Goal: Check status: Check status

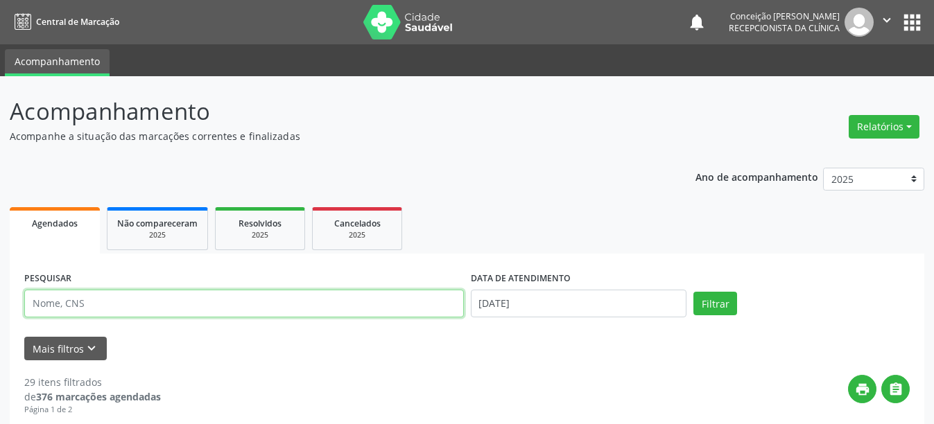
click at [240, 303] on input "text" at bounding box center [244, 304] width 440 height 28
type input "705008284880755"
click at [693, 292] on button "Filtrar" at bounding box center [715, 304] width 44 height 24
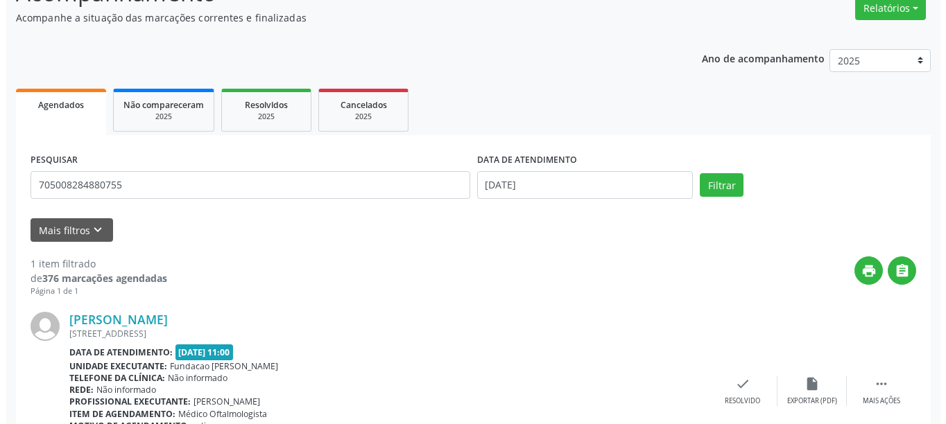
scroll to position [188, 0]
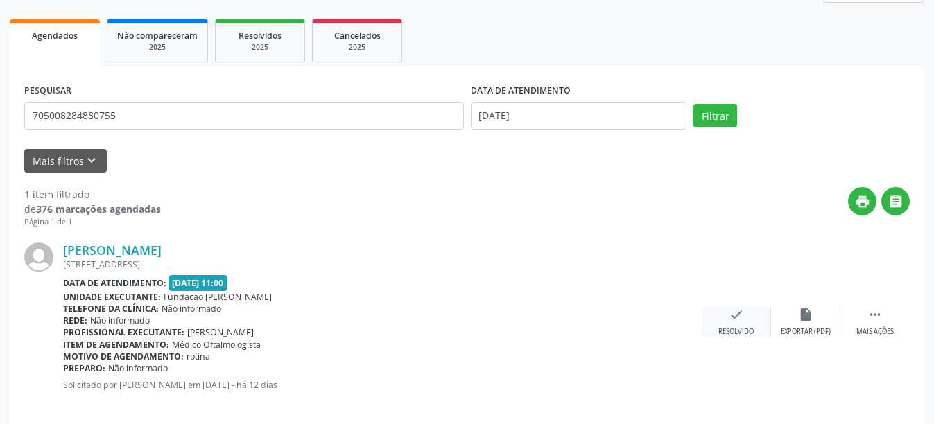
click at [725, 323] on div "check Resolvido" at bounding box center [736, 322] width 69 height 30
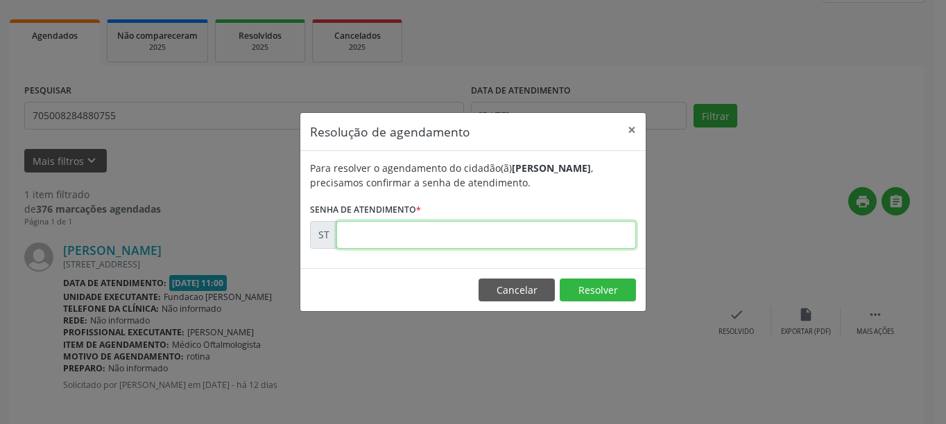
click at [431, 244] on input "text" at bounding box center [485, 235] width 299 height 28
type input "00017204"
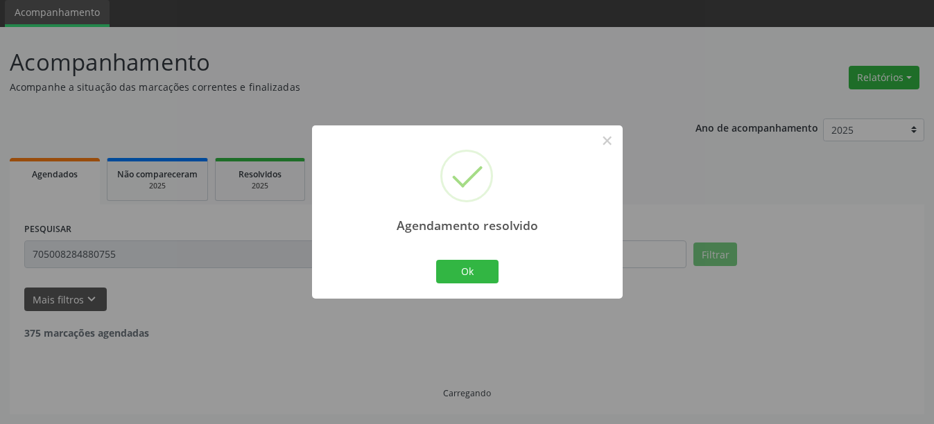
scroll to position [4, 0]
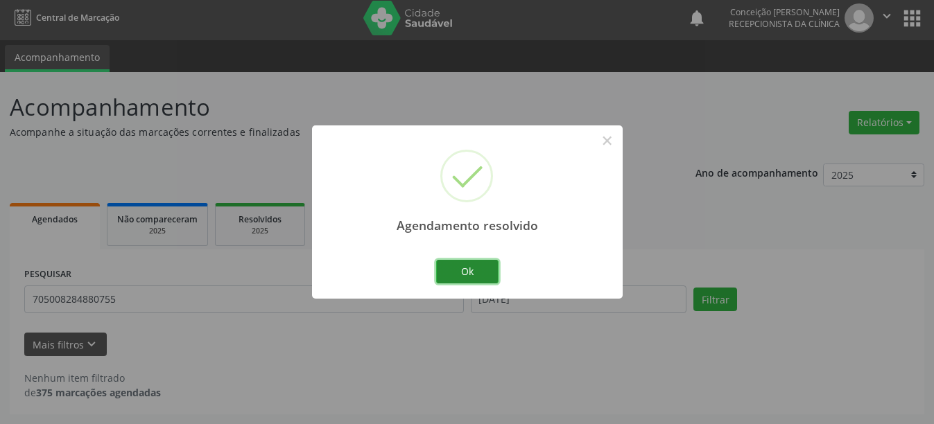
click at [487, 276] on button "Ok" at bounding box center [467, 272] width 62 height 24
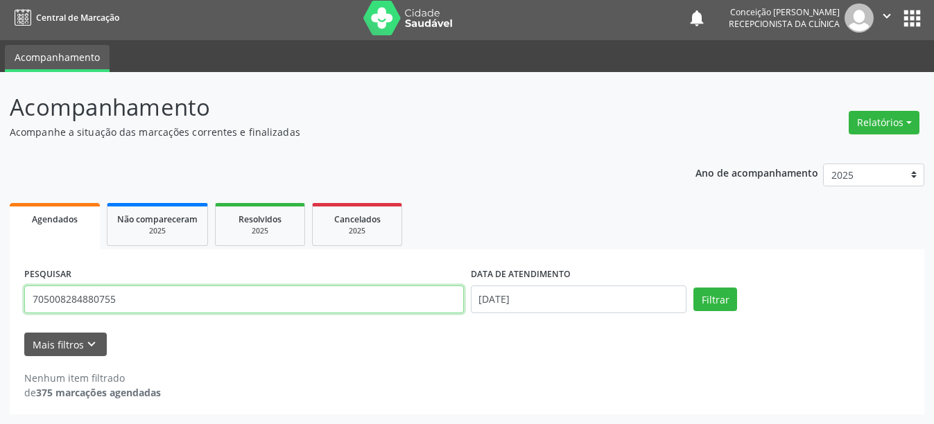
click at [150, 296] on input "705008284880755" at bounding box center [244, 300] width 440 height 28
type input "7"
type input "700501942775156"
click at [693, 288] on button "Filtrar" at bounding box center [715, 300] width 44 height 24
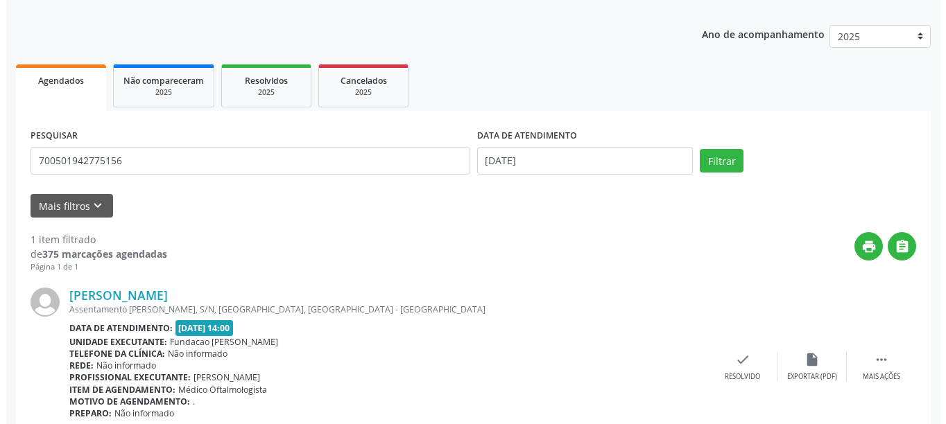
scroll to position [203, 0]
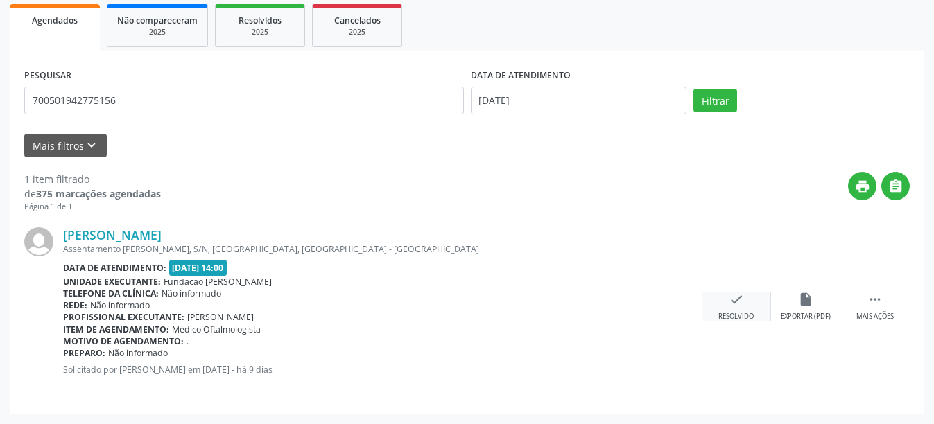
click at [743, 303] on icon "check" at bounding box center [736, 299] width 15 height 15
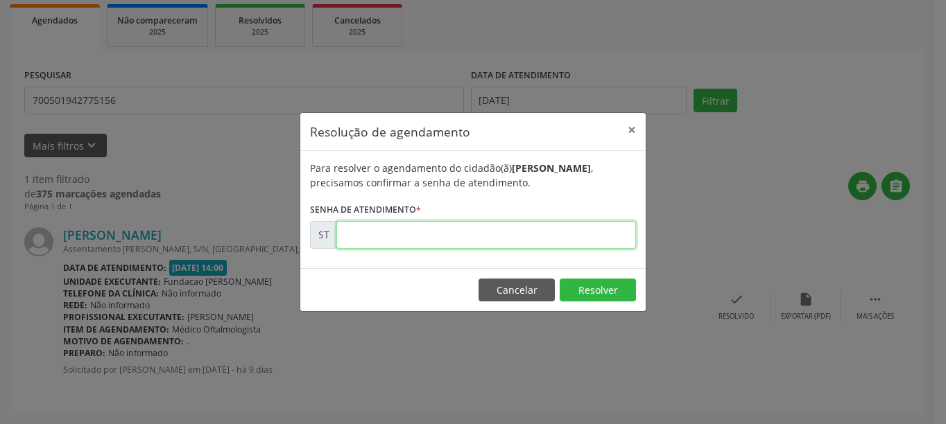
click at [433, 234] on input "text" at bounding box center [485, 235] width 299 height 28
type input "00017441"
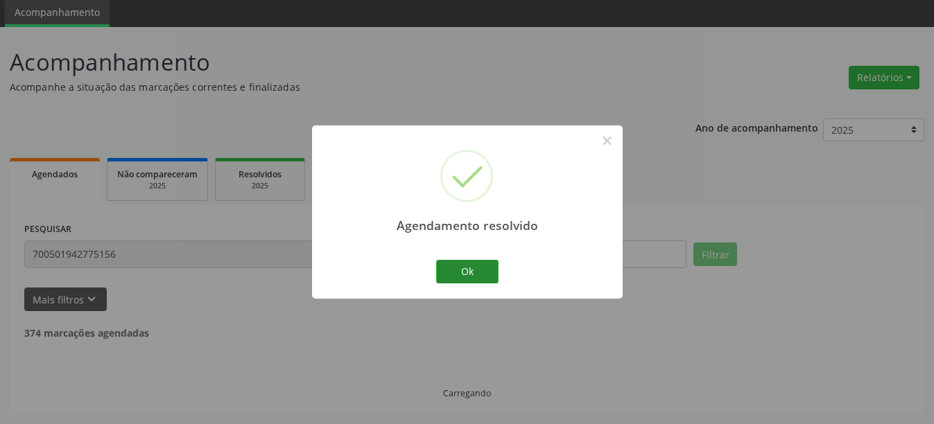
scroll to position [4, 0]
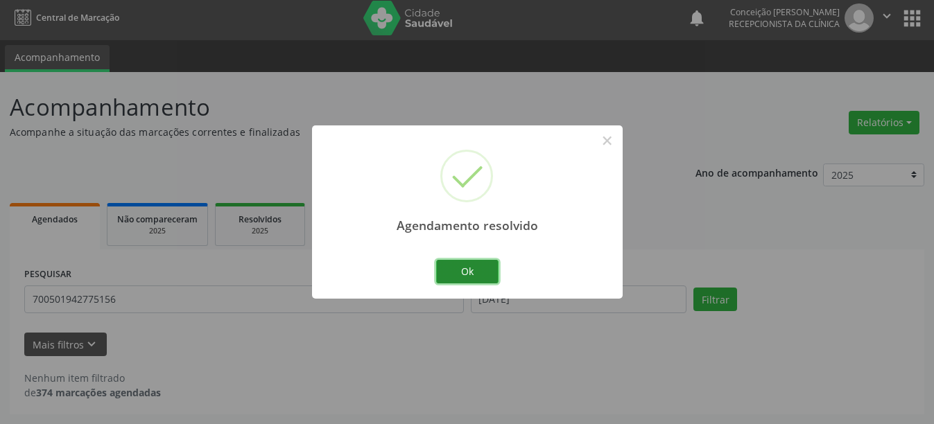
click at [471, 279] on button "Ok" at bounding box center [467, 272] width 62 height 24
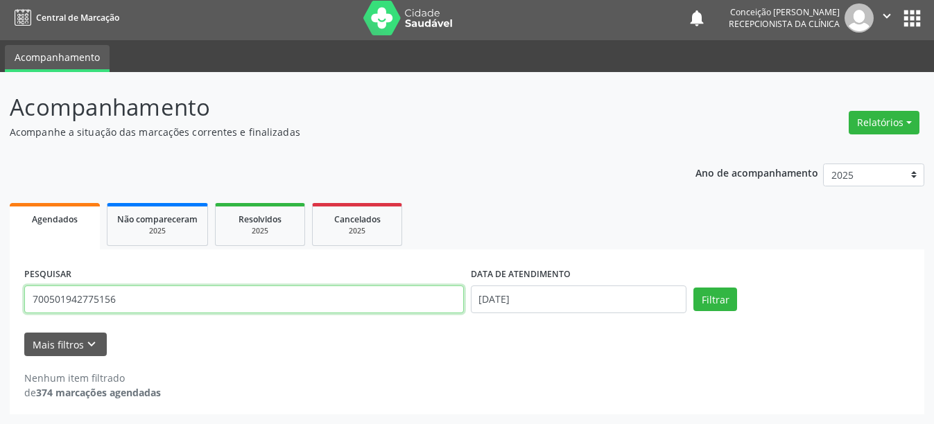
click at [216, 311] on input "700501942775156" at bounding box center [244, 300] width 440 height 28
type input "7"
type input "706403136463188"
click at [693, 288] on button "Filtrar" at bounding box center [715, 300] width 44 height 24
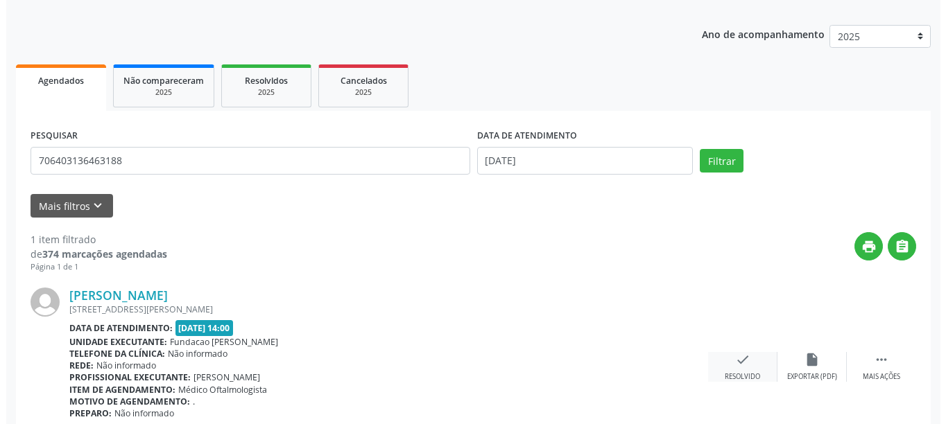
scroll to position [203, 0]
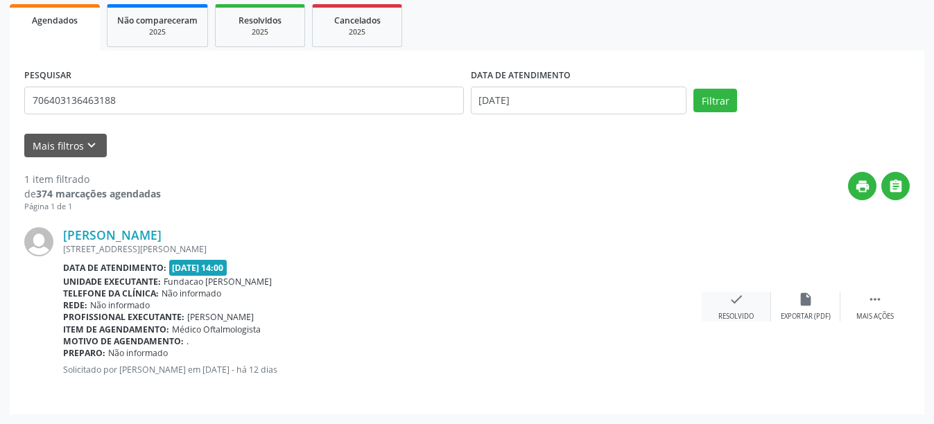
click at [723, 313] on div "Resolvido" at bounding box center [735, 317] width 35 height 10
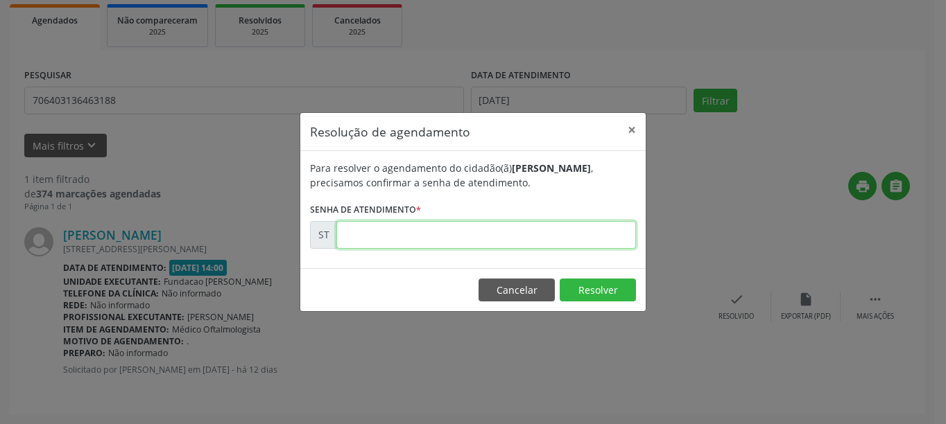
click at [476, 238] on input "text" at bounding box center [485, 235] width 299 height 28
type input "00017348"
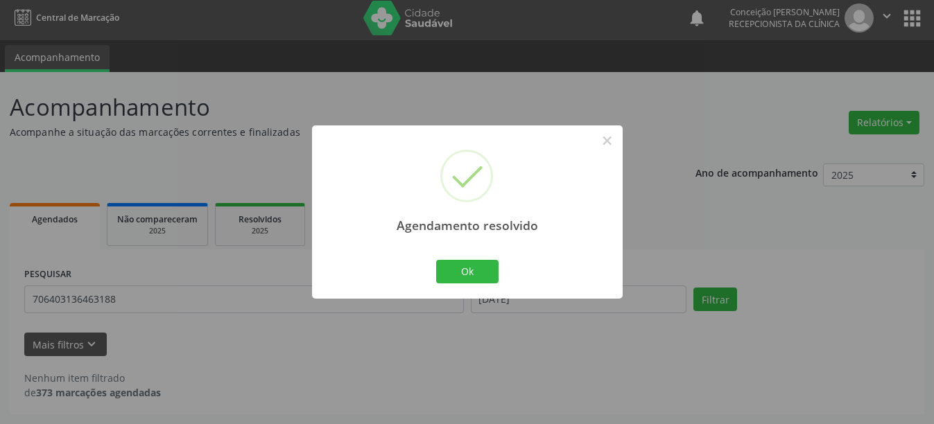
scroll to position [4, 0]
click at [484, 269] on button "Ok" at bounding box center [467, 272] width 62 height 24
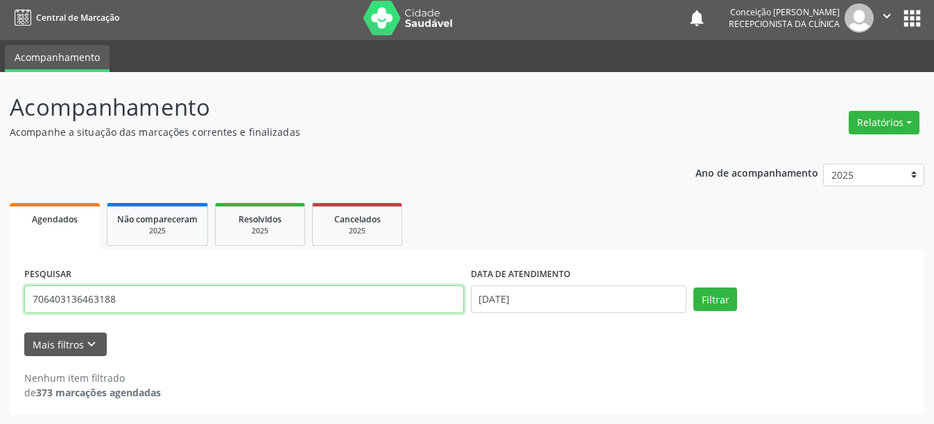
click at [166, 295] on input "706403136463188" at bounding box center [244, 300] width 440 height 28
type input "7"
type input "898004526175112"
click at [693, 288] on button "Filtrar" at bounding box center [715, 300] width 44 height 24
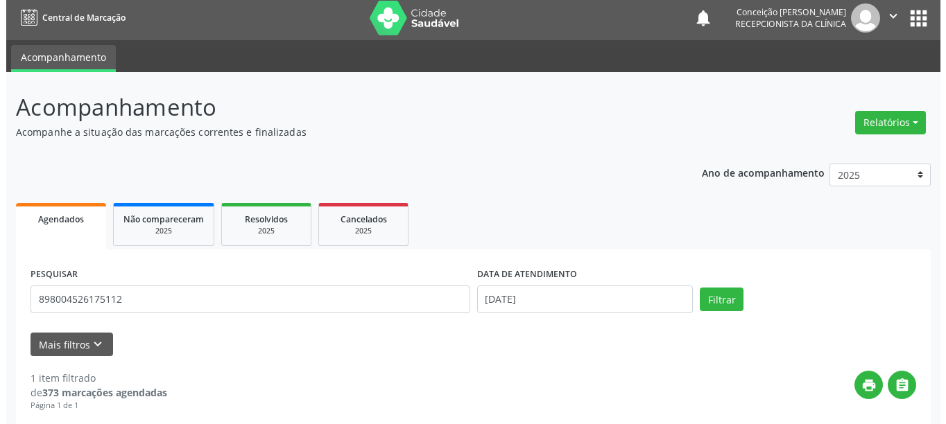
scroll to position [203, 0]
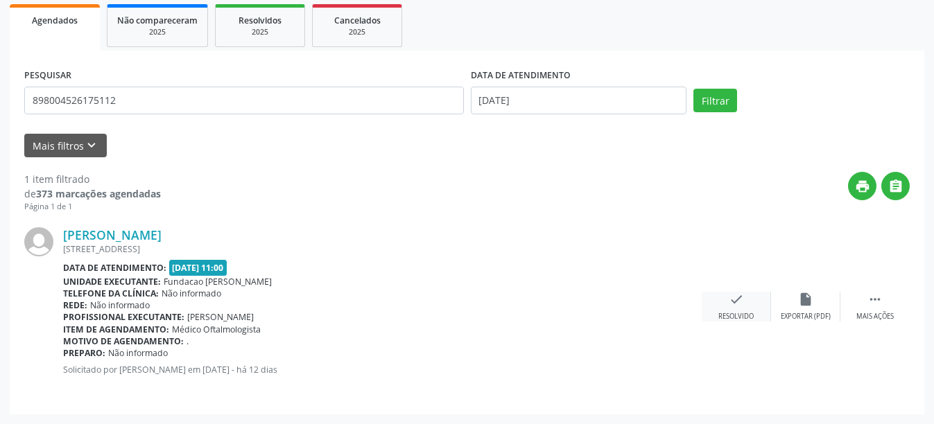
click at [724, 309] on div "check Resolvido" at bounding box center [736, 307] width 69 height 30
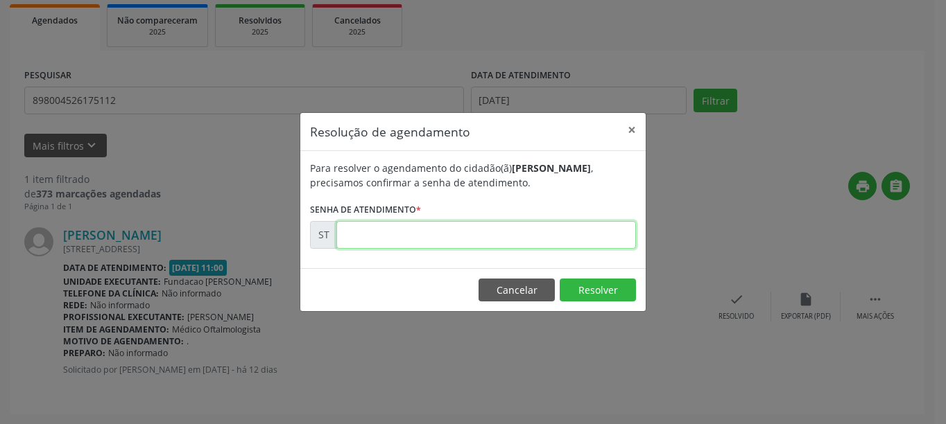
click at [436, 241] on input "text" at bounding box center [485, 235] width 299 height 28
type input "00017242"
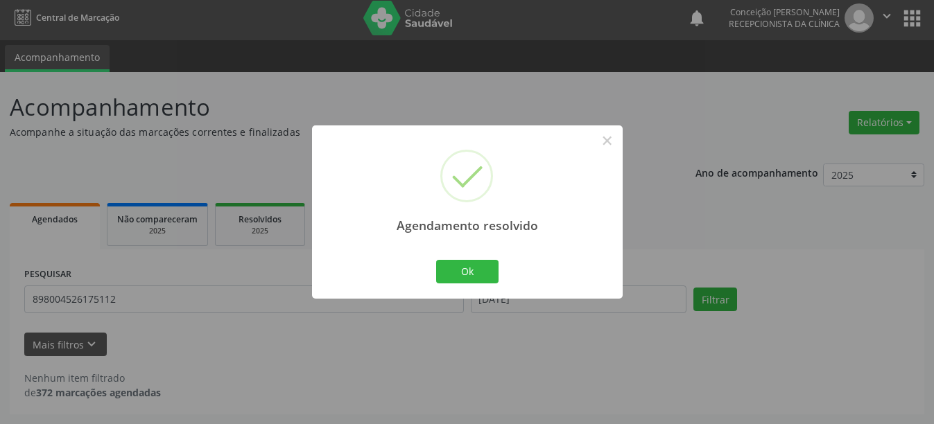
scroll to position [4, 0]
click at [478, 272] on button "Ok" at bounding box center [467, 272] width 62 height 24
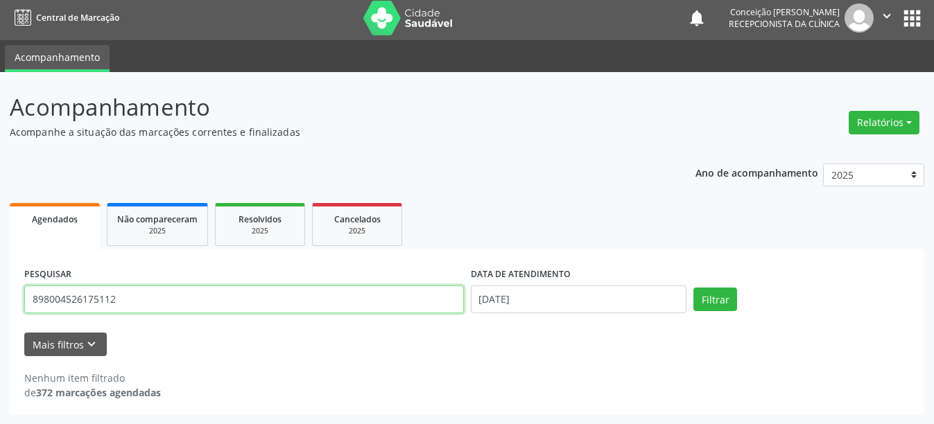
click at [167, 301] on input "898004526175112" at bounding box center [244, 300] width 440 height 28
type input "8"
type input "704602176409622"
click at [693, 288] on button "Filtrar" at bounding box center [715, 300] width 44 height 24
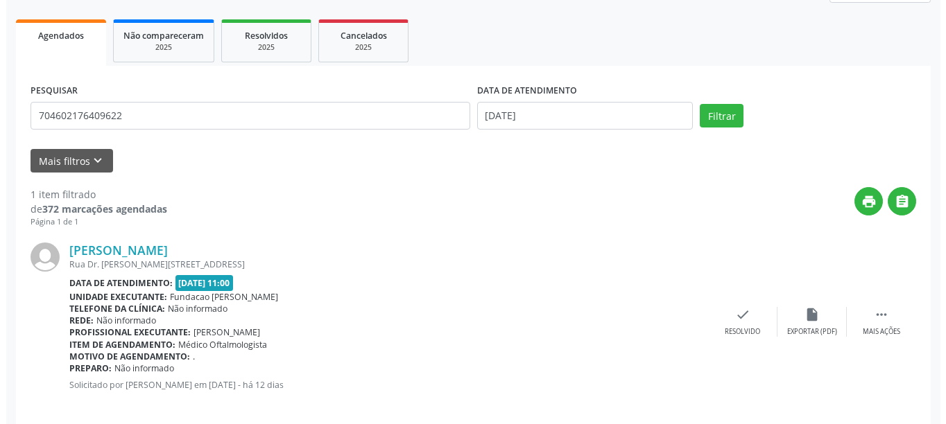
scroll to position [203, 0]
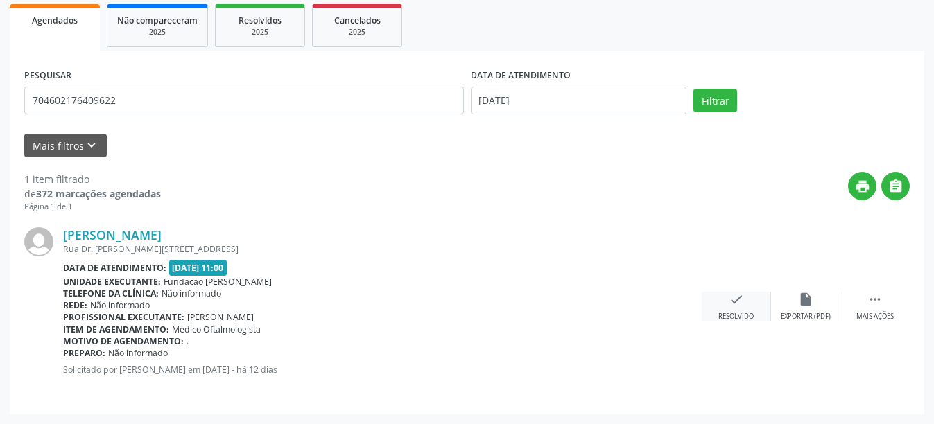
click at [722, 310] on div "check Resolvido" at bounding box center [736, 307] width 69 height 30
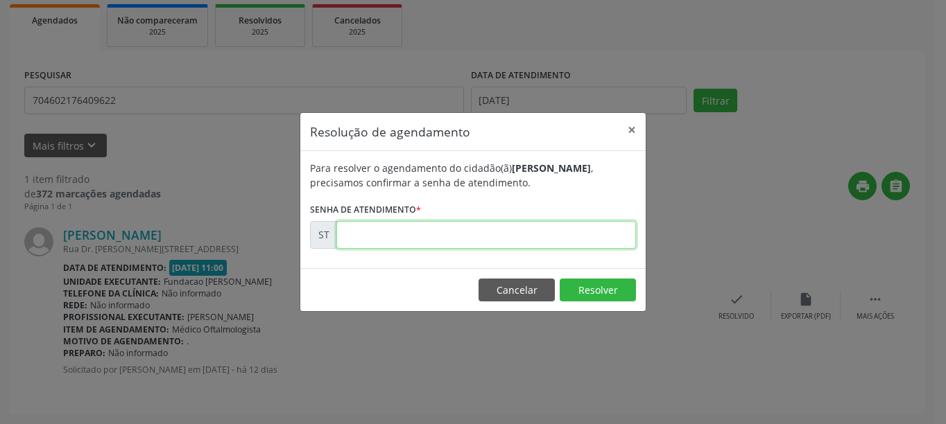
click at [406, 234] on input "text" at bounding box center [485, 235] width 299 height 28
type input "00017249"
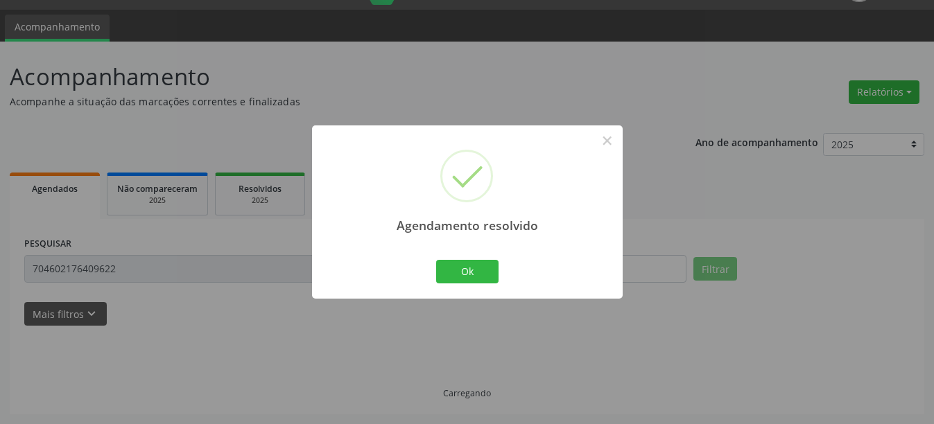
scroll to position [4, 0]
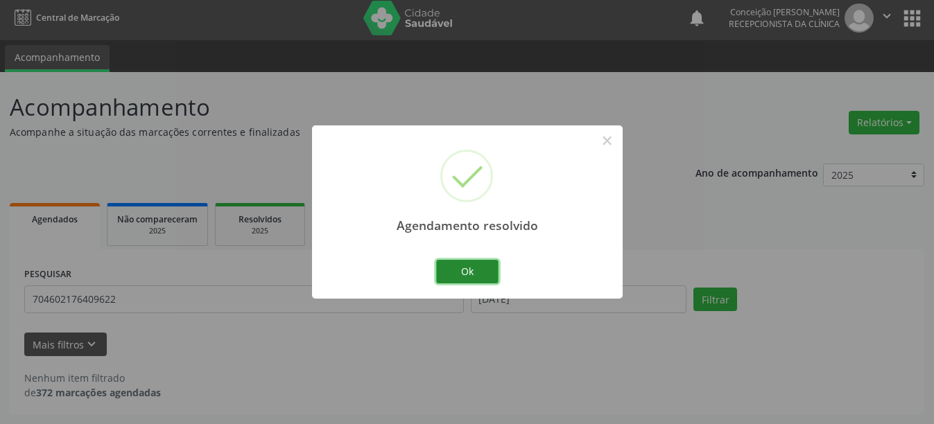
click at [488, 281] on button "Ok" at bounding box center [467, 272] width 62 height 24
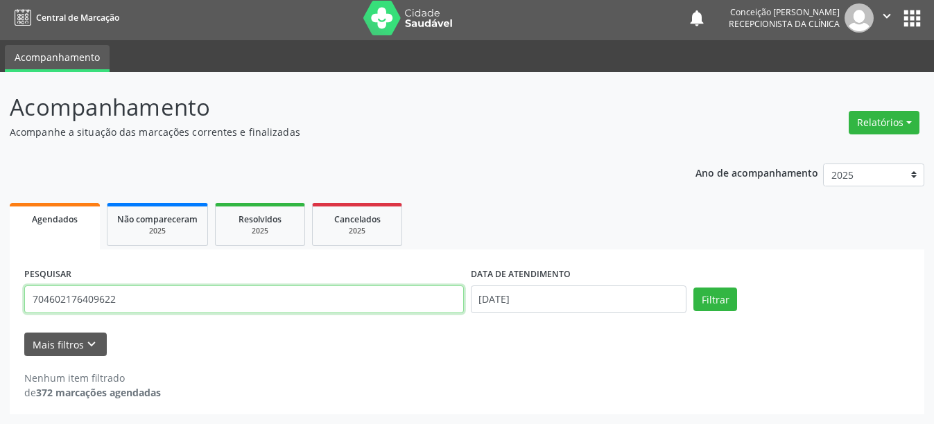
click at [281, 299] on input "704602176409622" at bounding box center [244, 300] width 440 height 28
type input "7"
type input "89800480826"
click at [693, 288] on button "Filtrar" at bounding box center [715, 300] width 44 height 24
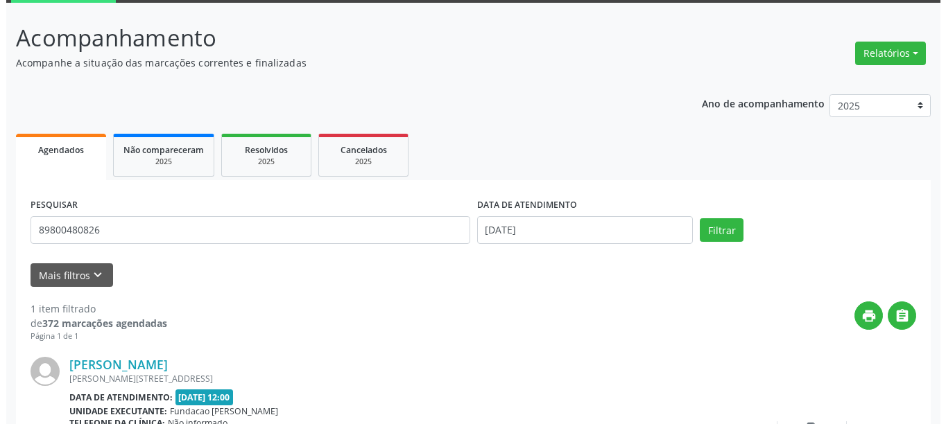
scroll to position [203, 0]
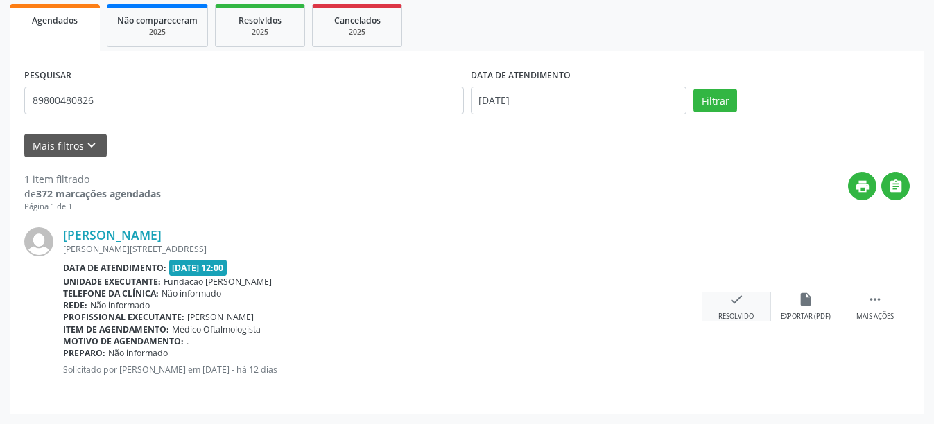
click at [738, 312] on div "Resolvido" at bounding box center [735, 317] width 35 height 10
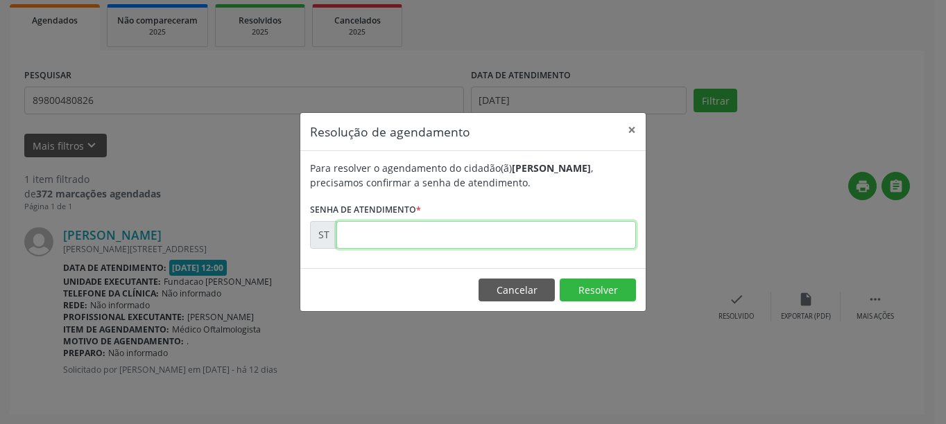
click at [427, 228] on input "text" at bounding box center [485, 235] width 299 height 28
type input "00017272"
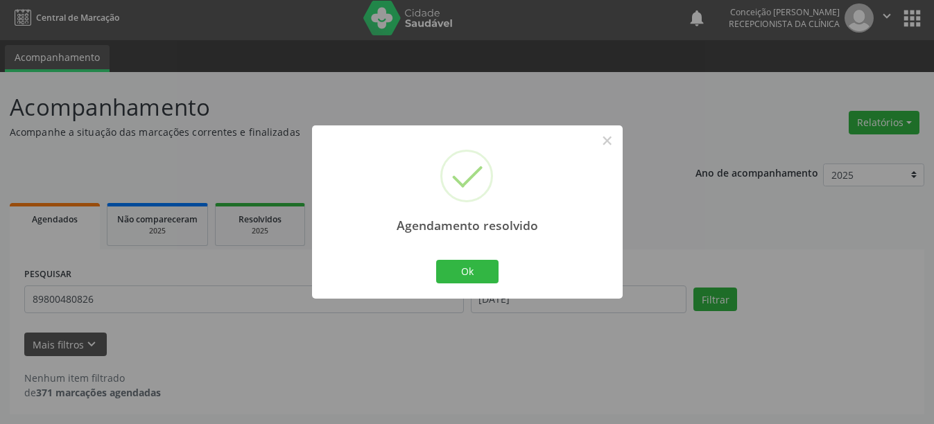
scroll to position [4, 0]
click at [480, 266] on button "Ok" at bounding box center [467, 272] width 62 height 24
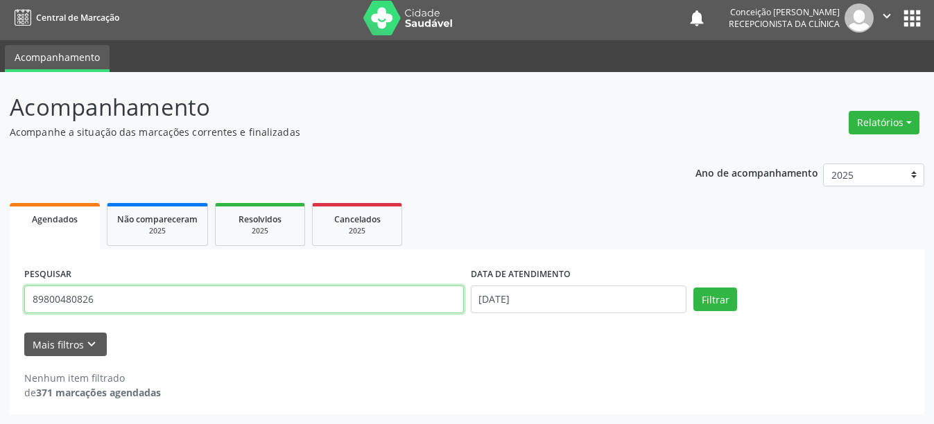
click at [193, 302] on input "89800480826" at bounding box center [244, 300] width 440 height 28
type input "8"
type input "702406053521628"
click at [693, 288] on button "Filtrar" at bounding box center [715, 300] width 44 height 24
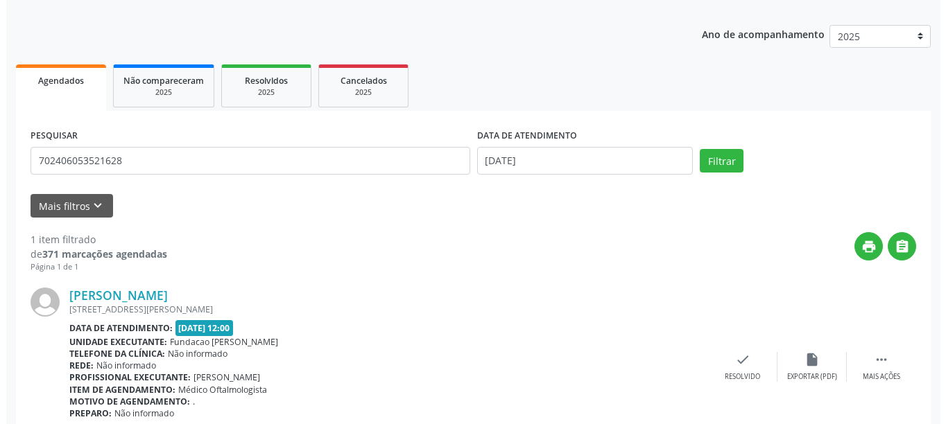
scroll to position [203, 0]
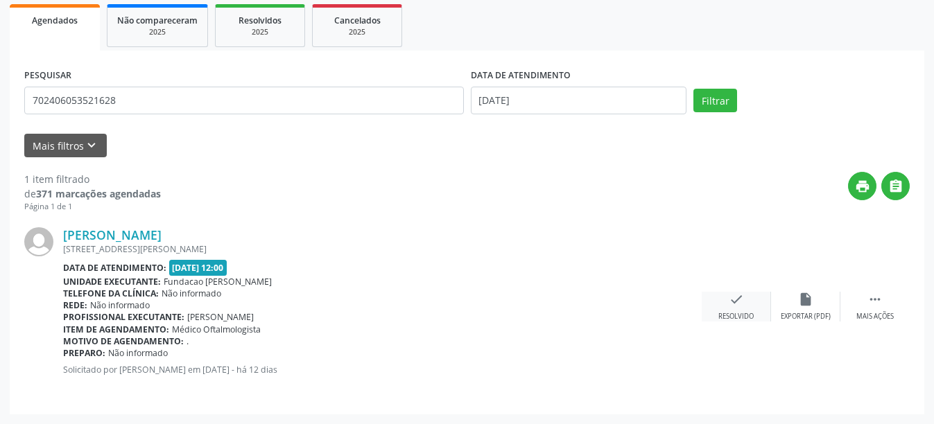
click at [740, 305] on icon "check" at bounding box center [736, 299] width 15 height 15
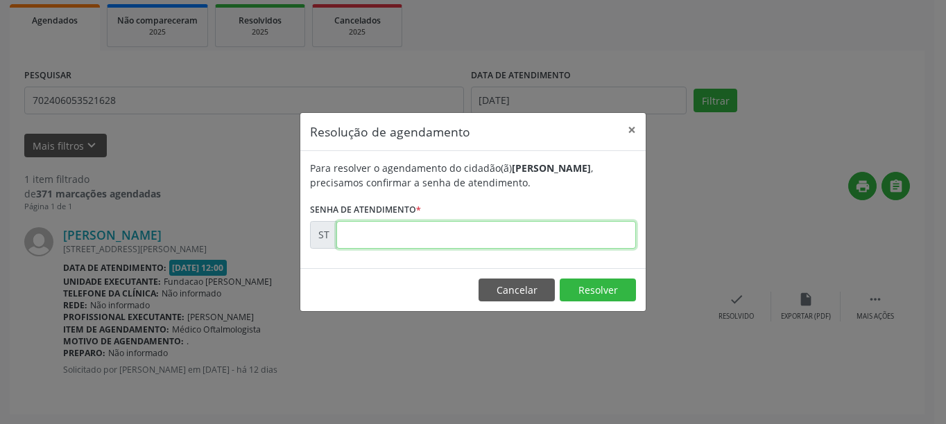
click at [520, 232] on input "text" at bounding box center [485, 235] width 299 height 28
type input "00017262"
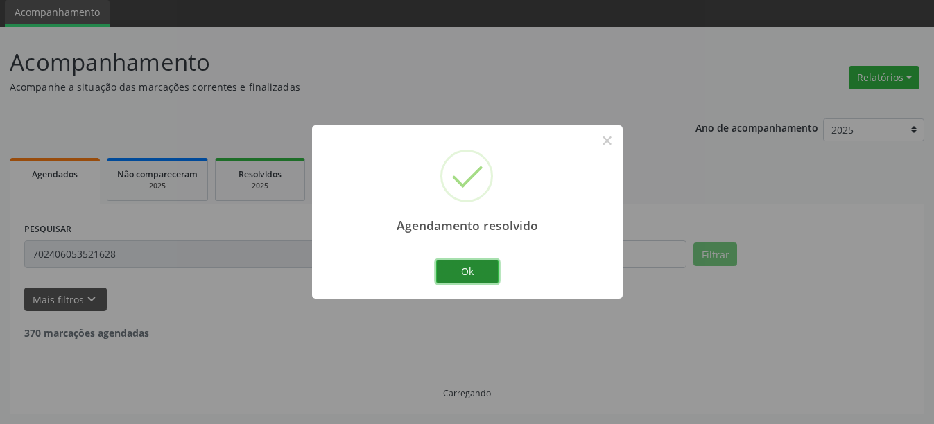
click at [471, 266] on button "Ok" at bounding box center [467, 272] width 62 height 24
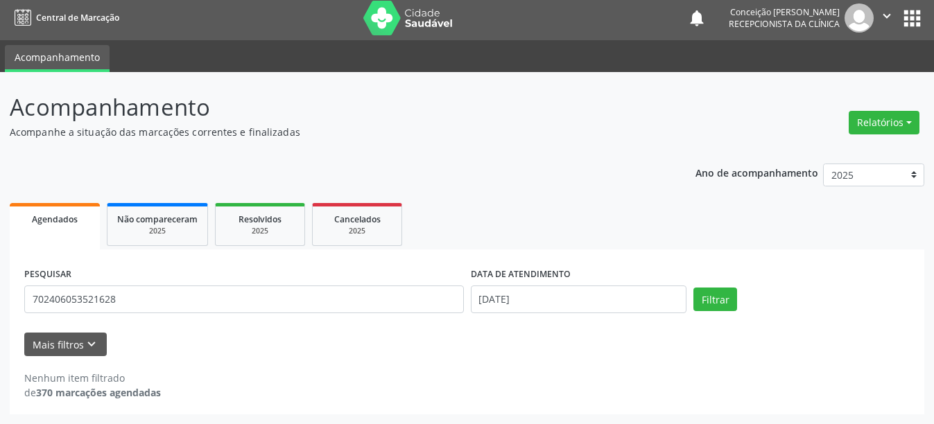
scroll to position [4, 0]
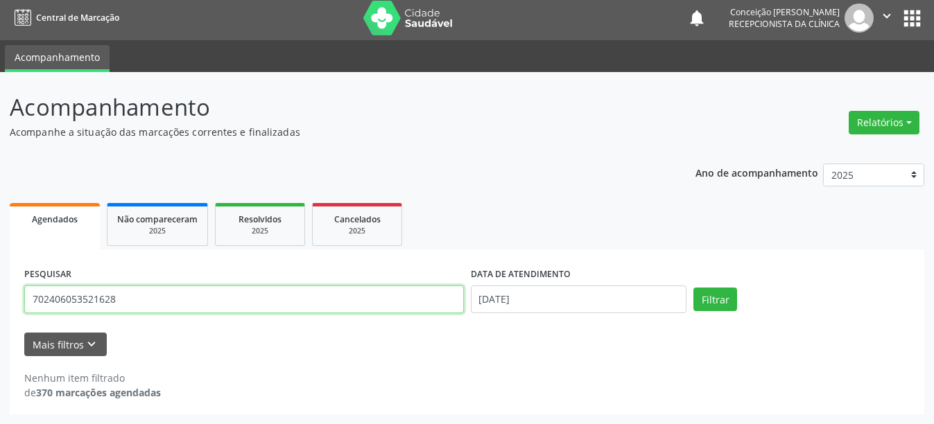
click at [125, 299] on input "702406053521628" at bounding box center [244, 300] width 440 height 28
type input "7"
type input "708307248426560"
click at [693, 288] on button "Filtrar" at bounding box center [715, 300] width 44 height 24
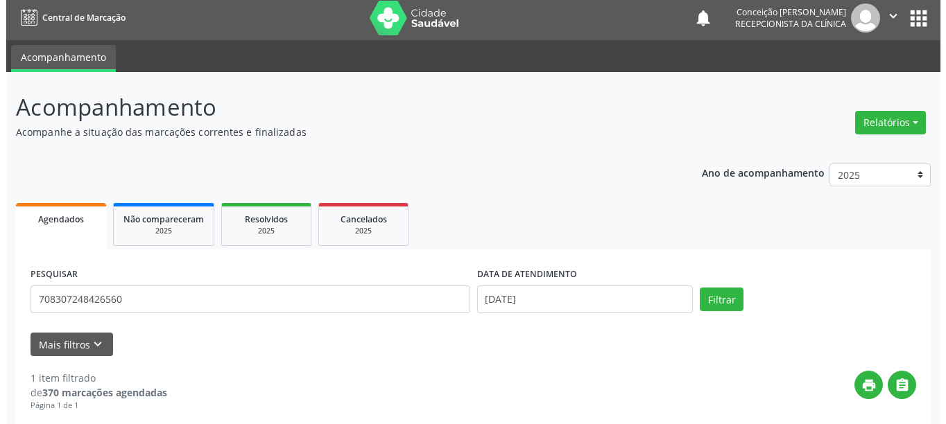
scroll to position [203, 0]
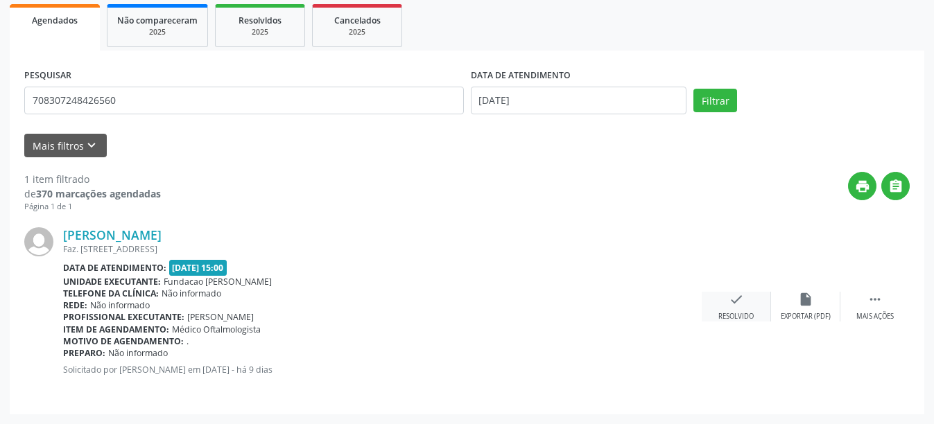
click at [761, 311] on div "check Resolvido" at bounding box center [736, 307] width 69 height 30
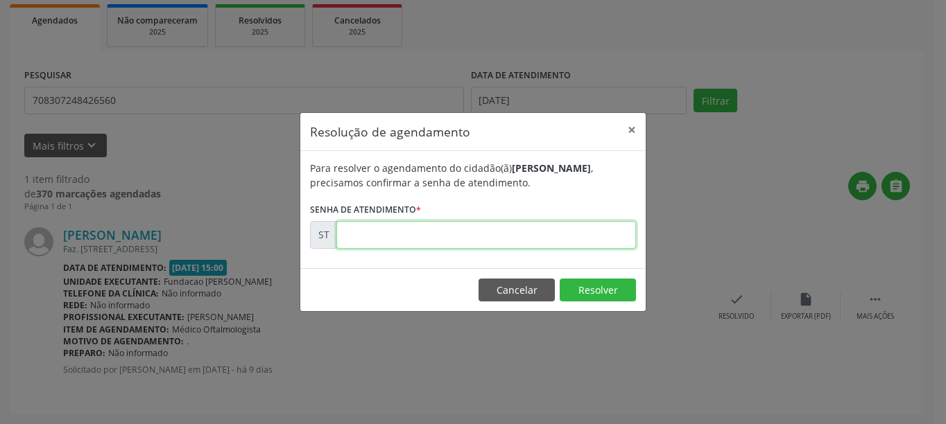
click at [555, 232] on input "text" at bounding box center [485, 235] width 299 height 28
type input "00017587"
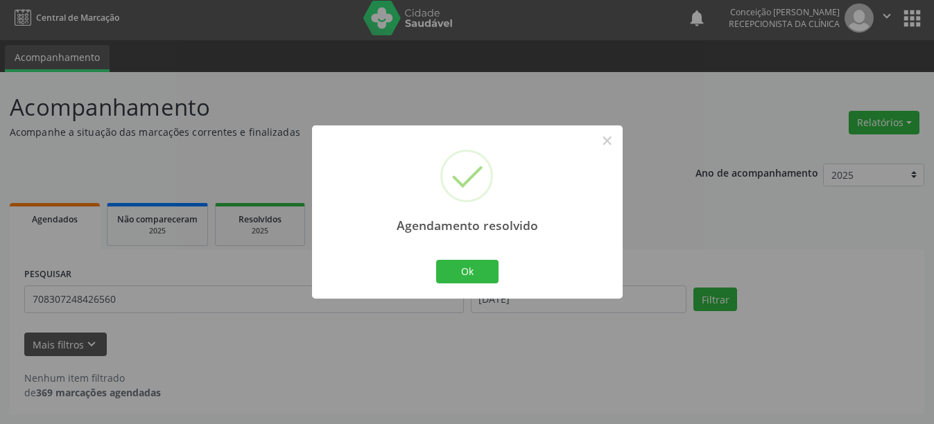
scroll to position [4, 0]
click at [480, 272] on button "Ok" at bounding box center [467, 272] width 62 height 24
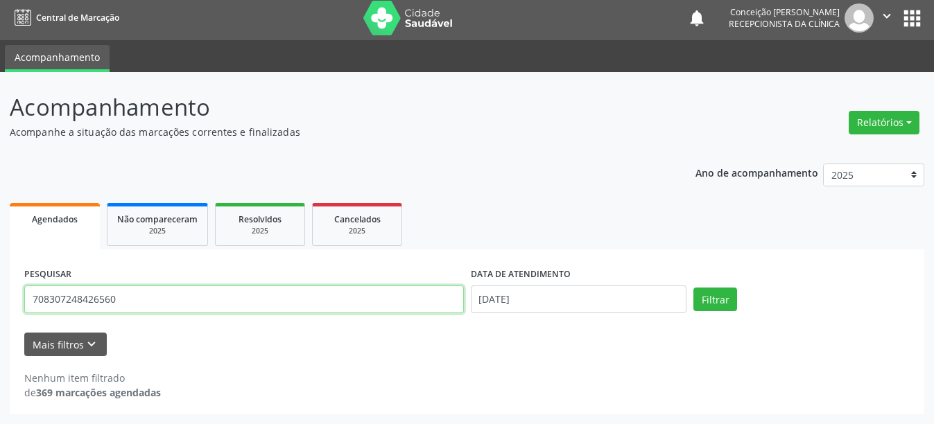
click at [317, 296] on input "708307248426560" at bounding box center [244, 300] width 440 height 28
type input "7"
type input "703402225780515"
click at [693, 288] on button "Filtrar" at bounding box center [715, 300] width 44 height 24
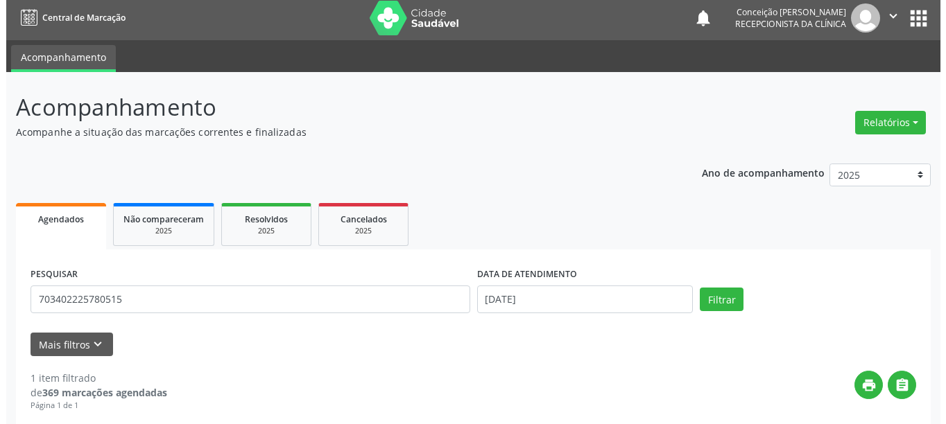
scroll to position [143, 0]
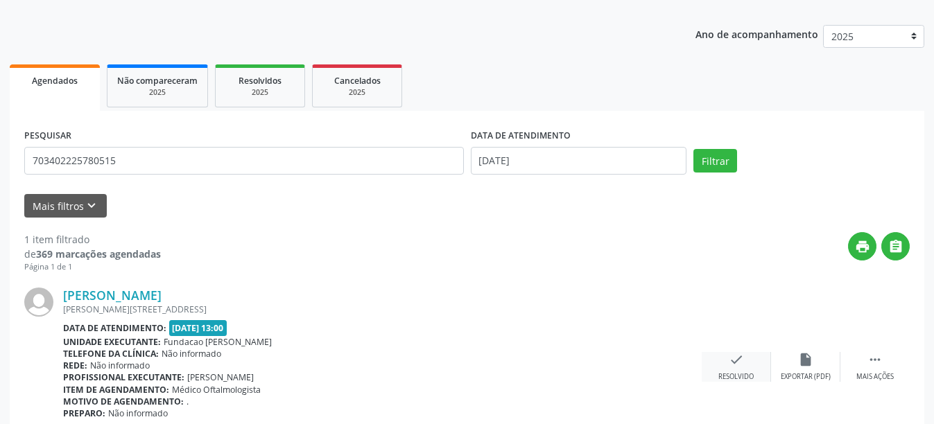
click at [741, 370] on div "check Resolvido" at bounding box center [736, 367] width 69 height 30
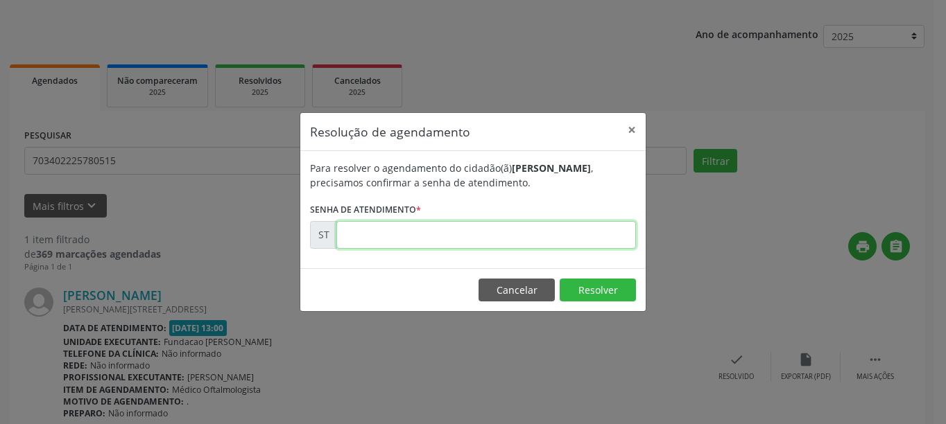
click at [438, 229] on input "text" at bounding box center [485, 235] width 299 height 28
type input "00017313"
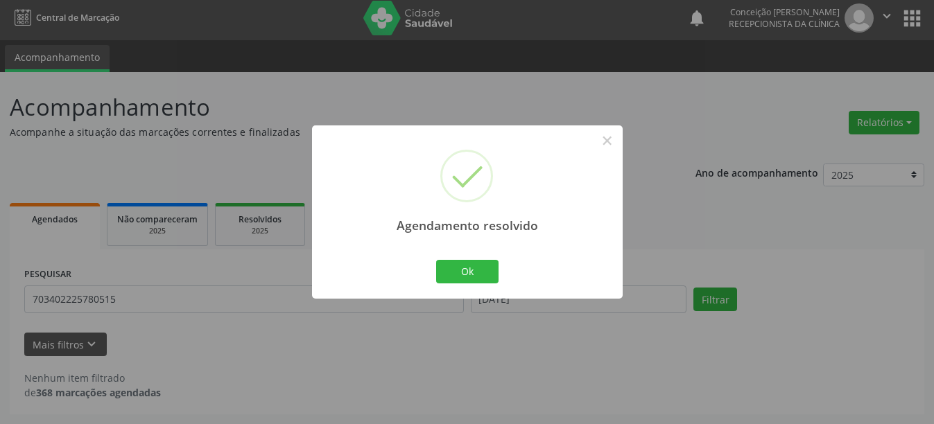
scroll to position [4, 0]
click at [483, 272] on button "Ok" at bounding box center [467, 272] width 62 height 24
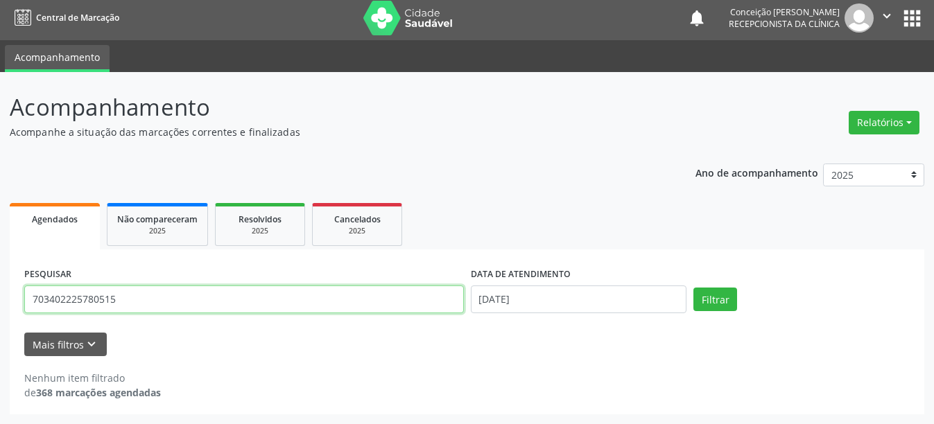
click at [176, 293] on input "703402225780515" at bounding box center [244, 300] width 440 height 28
type input "7"
type input "700802946062780"
click at [693, 288] on button "Filtrar" at bounding box center [715, 300] width 44 height 24
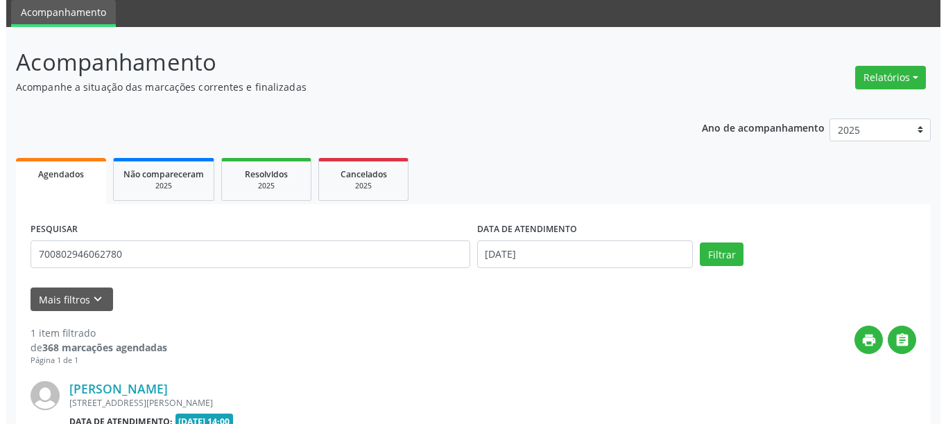
scroll to position [119, 0]
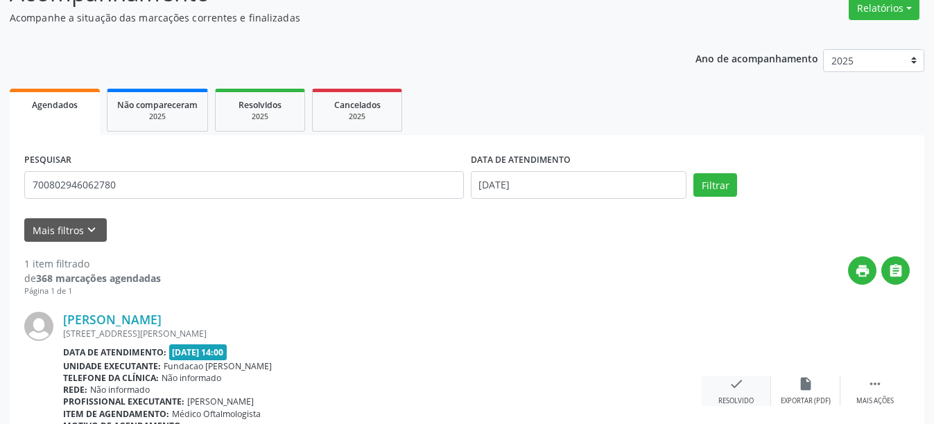
click at [731, 388] on icon "check" at bounding box center [736, 383] width 15 height 15
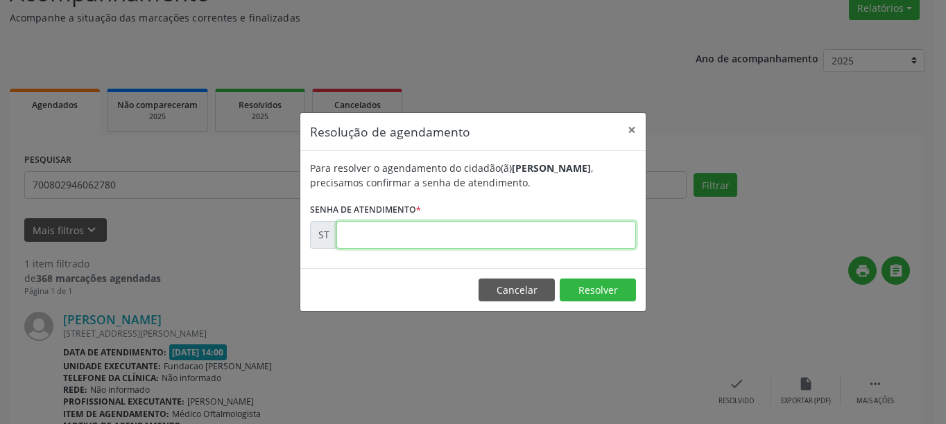
click at [410, 234] on input "text" at bounding box center [485, 235] width 299 height 28
type input "00017342"
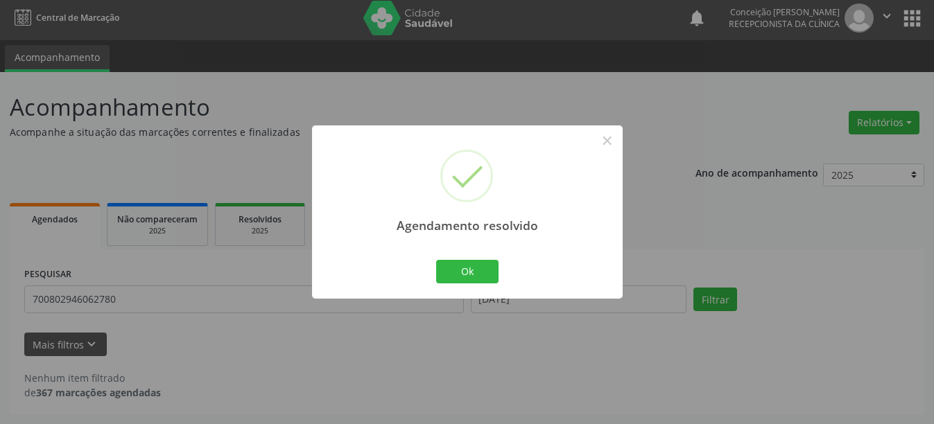
scroll to position [4, 0]
click at [474, 271] on button "Ok" at bounding box center [467, 272] width 62 height 24
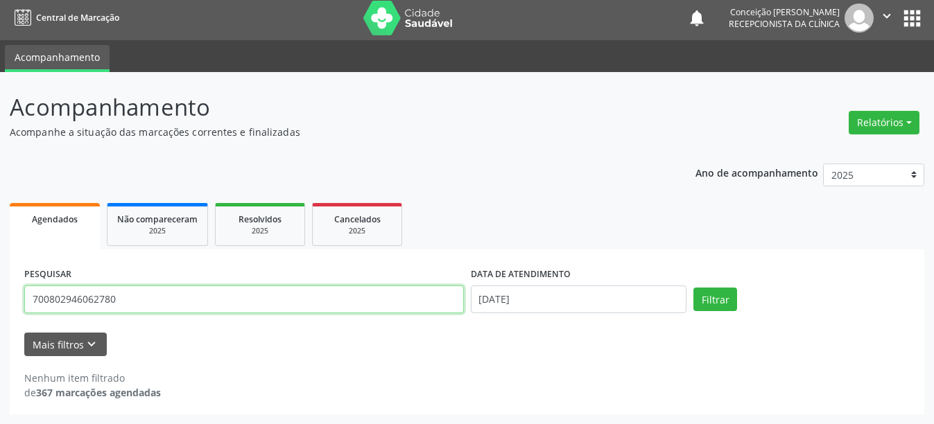
click at [152, 302] on input "700802946062780" at bounding box center [244, 300] width 440 height 28
type input "7"
type input "701006869408095"
click at [693, 288] on button "Filtrar" at bounding box center [715, 300] width 44 height 24
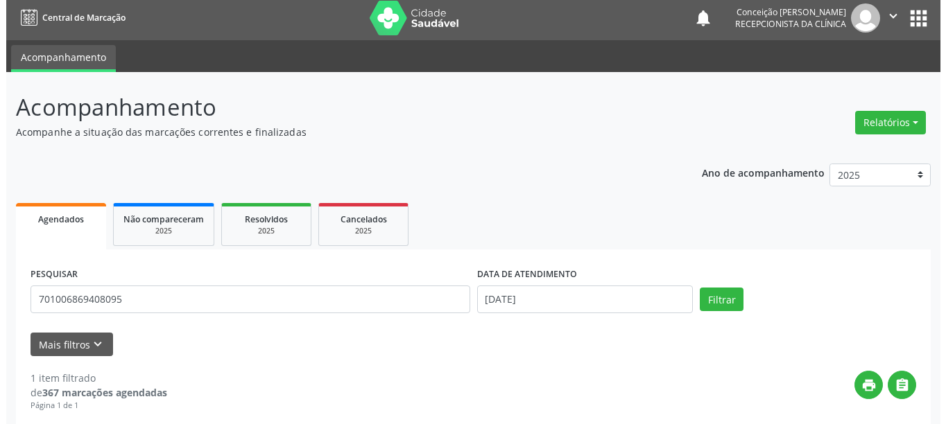
scroll to position [143, 0]
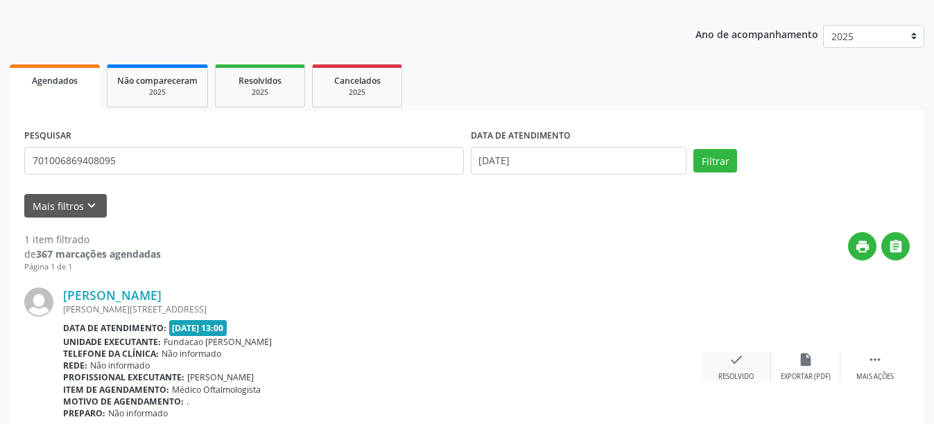
click at [756, 374] on div "check Resolvido" at bounding box center [736, 367] width 69 height 30
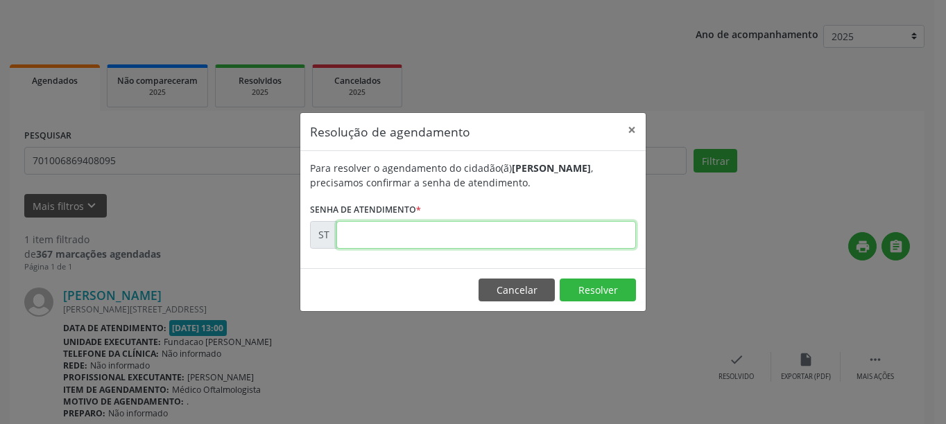
click at [471, 236] on input "text" at bounding box center [485, 235] width 299 height 28
type input "00017323"
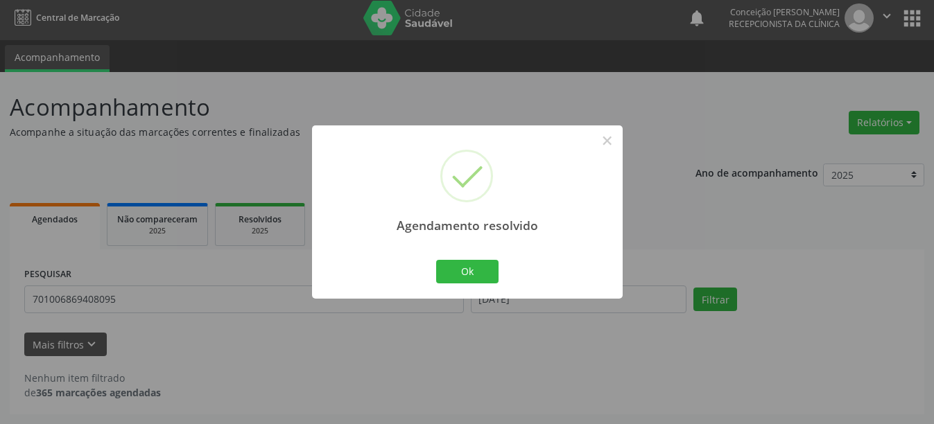
scroll to position [4, 0]
click at [467, 267] on button "Ok" at bounding box center [467, 272] width 62 height 24
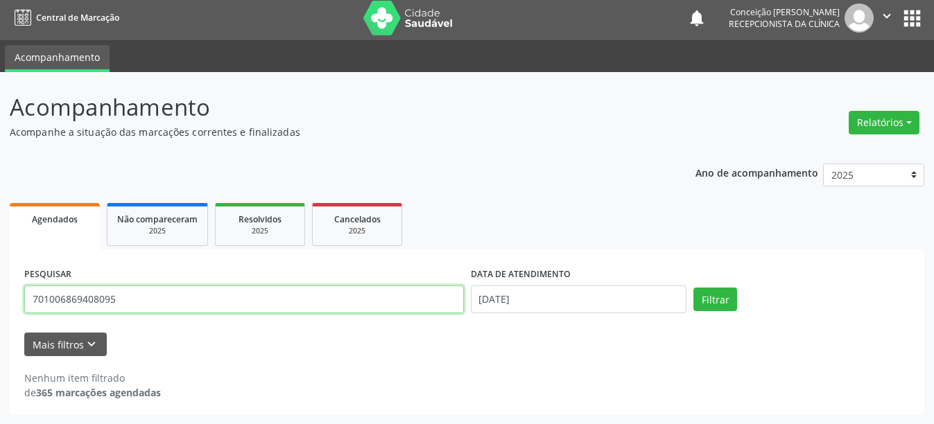
click at [162, 306] on input "701006869408095" at bounding box center [244, 300] width 440 height 28
type input "7"
type input "702809679115767"
click at [693, 288] on button "Filtrar" at bounding box center [715, 300] width 44 height 24
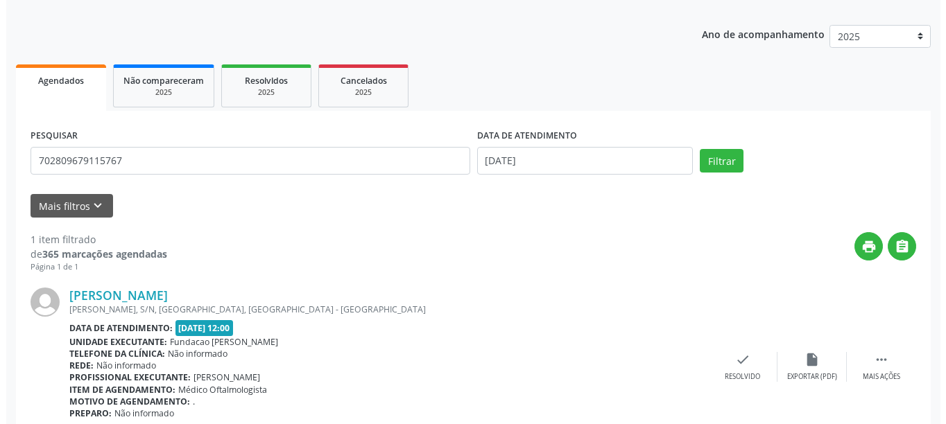
scroll to position [203, 0]
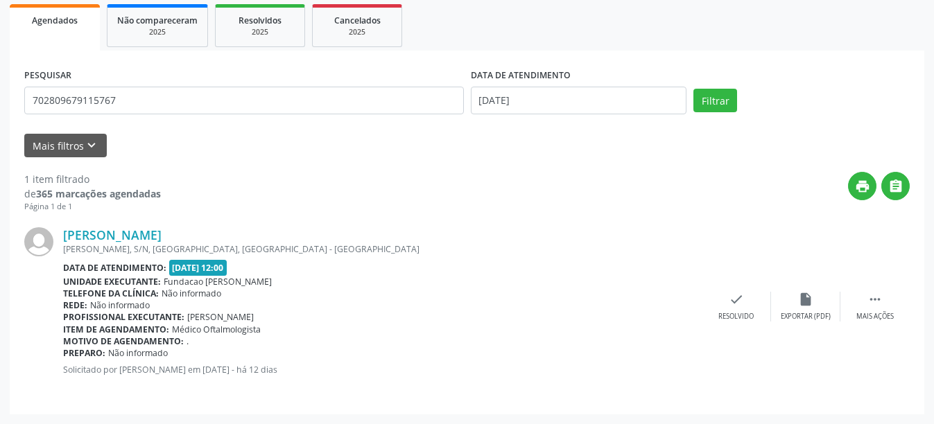
click at [737, 326] on div "[PERSON_NAME] [PERSON_NAME], S/N, [GEOGRAPHIC_DATA], [GEOGRAPHIC_DATA] Data de …" at bounding box center [466, 306] width 885 height 187
click at [737, 314] on div "Resolvido" at bounding box center [735, 317] width 35 height 10
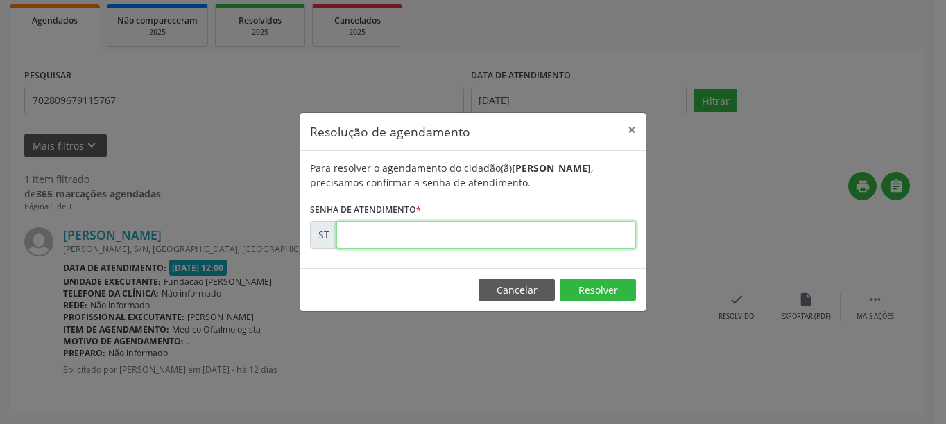
click at [360, 230] on input "text" at bounding box center [485, 235] width 299 height 28
type input "00017305"
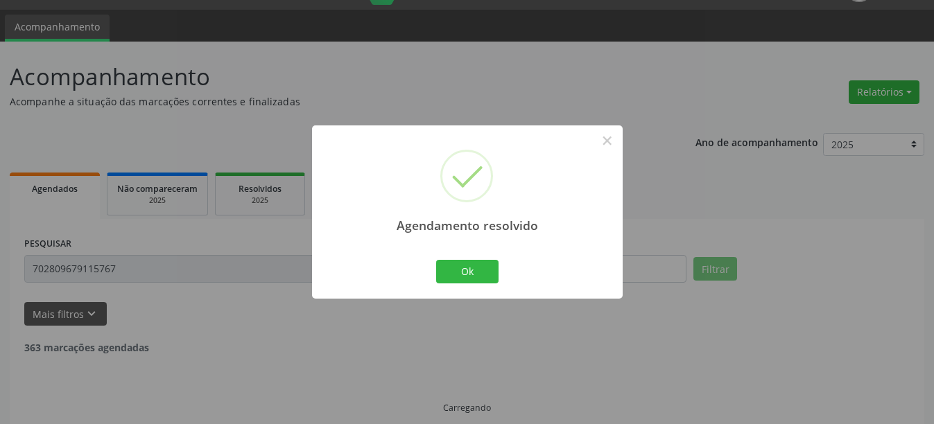
scroll to position [4, 0]
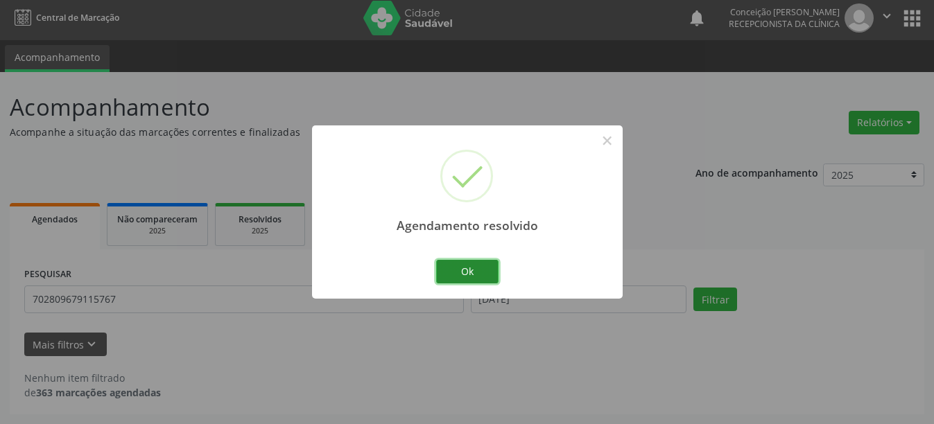
click at [451, 269] on button "Ok" at bounding box center [467, 272] width 62 height 24
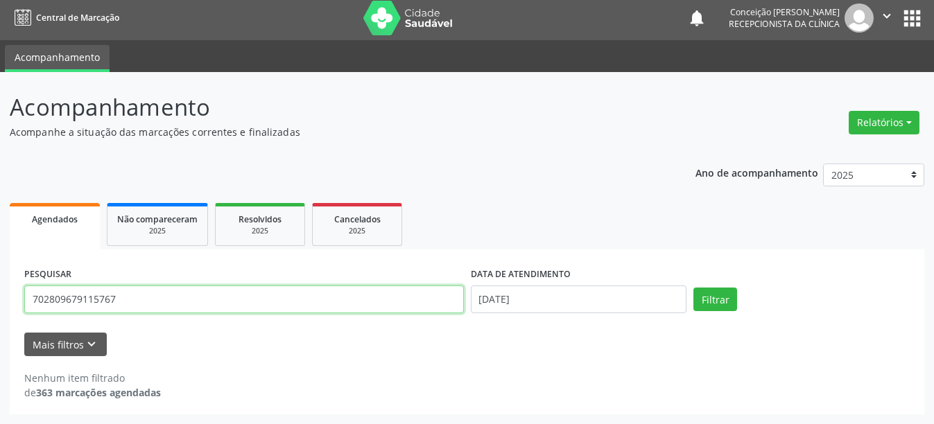
click at [119, 297] on input "702809679115767" at bounding box center [244, 300] width 440 height 28
type input "7"
click at [693, 288] on button "Filtrar" at bounding box center [715, 300] width 44 height 24
click at [184, 304] on input "702809679115767" at bounding box center [244, 300] width 440 height 28
type input "7"
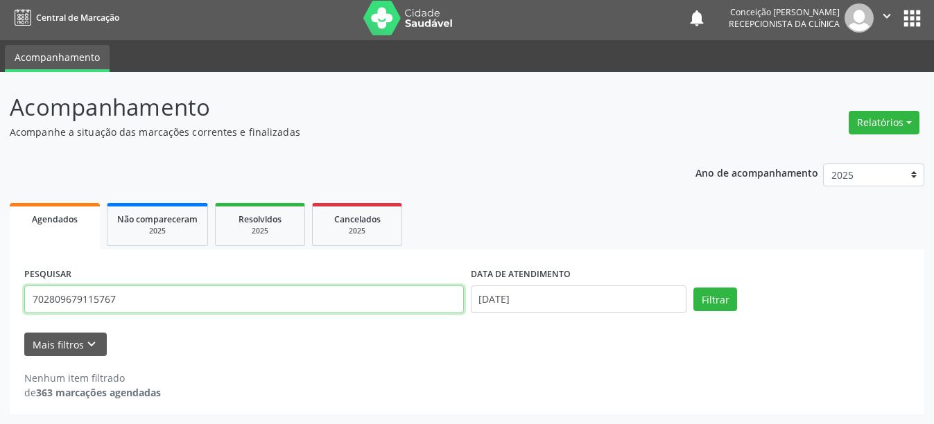
click at [693, 288] on button "Filtrar" at bounding box center [715, 300] width 44 height 24
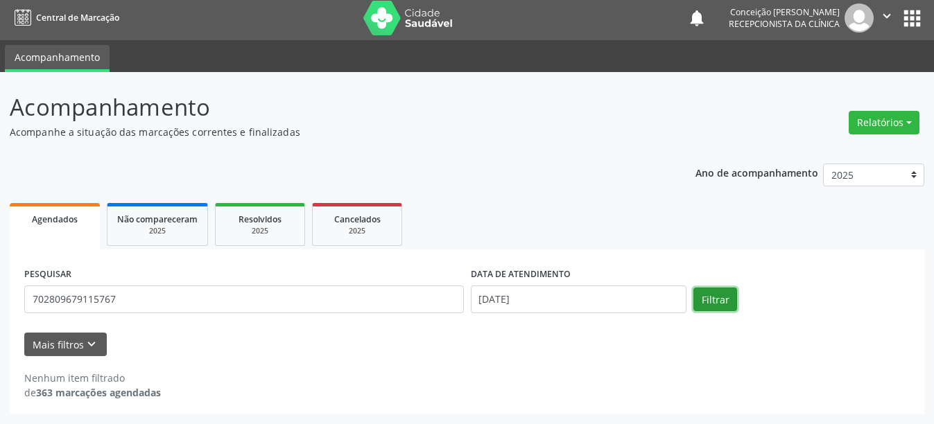
click at [724, 296] on button "Filtrar" at bounding box center [715, 300] width 44 height 24
click at [724, 300] on button "Filtrar" at bounding box center [715, 300] width 44 height 24
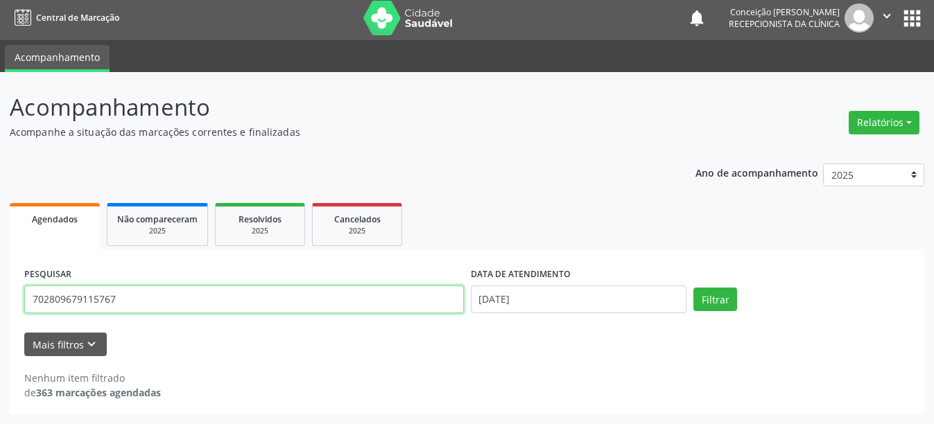
click at [203, 306] on input "702809679115767" at bounding box center [244, 300] width 440 height 28
type input "7"
type input "700001236076405"
click at [693, 288] on button "Filtrar" at bounding box center [715, 300] width 44 height 24
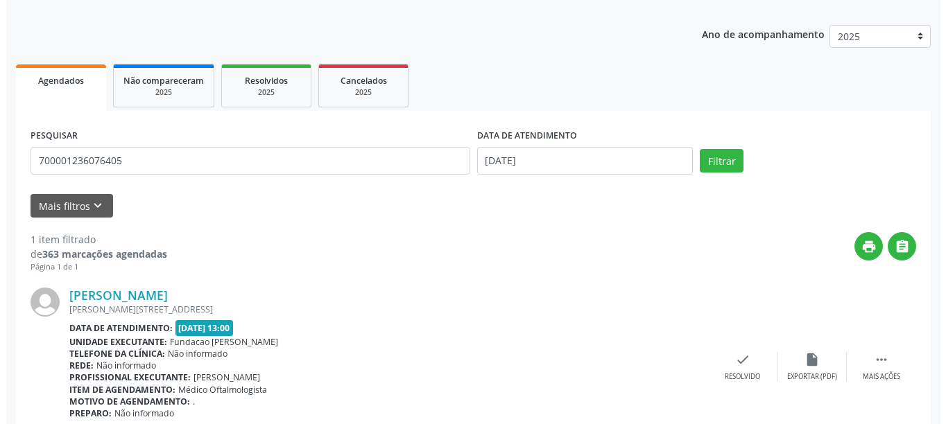
scroll to position [203, 0]
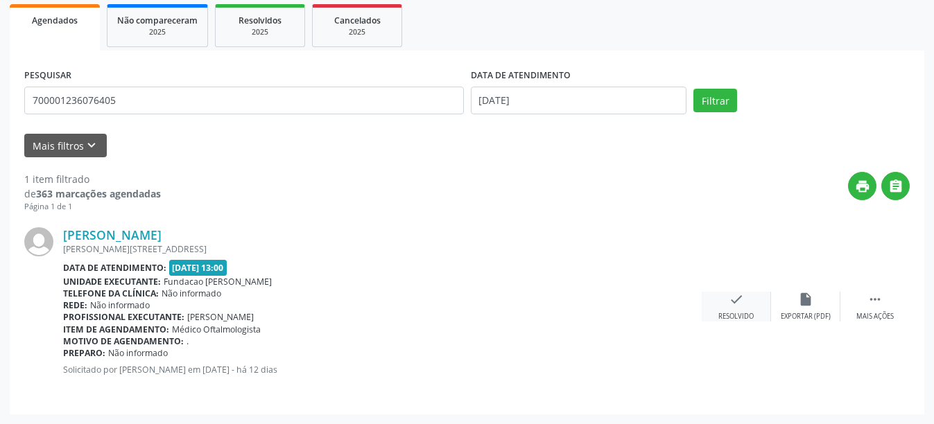
click at [729, 308] on div "check Resolvido" at bounding box center [736, 307] width 69 height 30
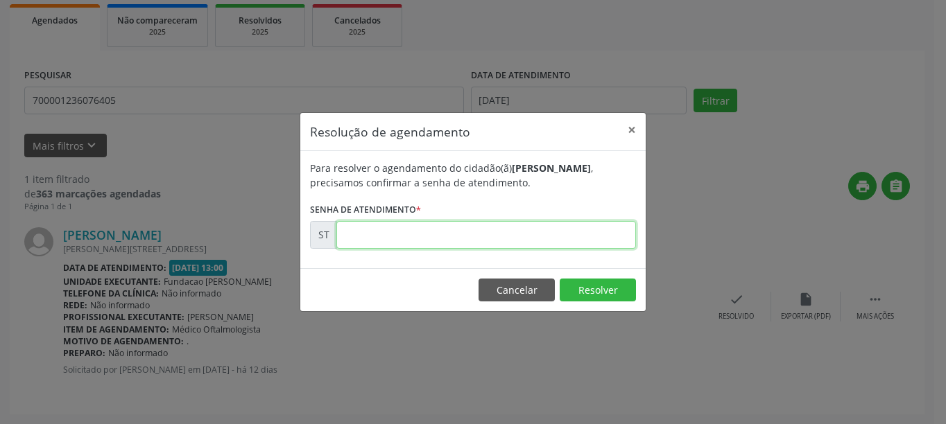
click at [420, 245] on input "text" at bounding box center [485, 235] width 299 height 28
type input "00017311"
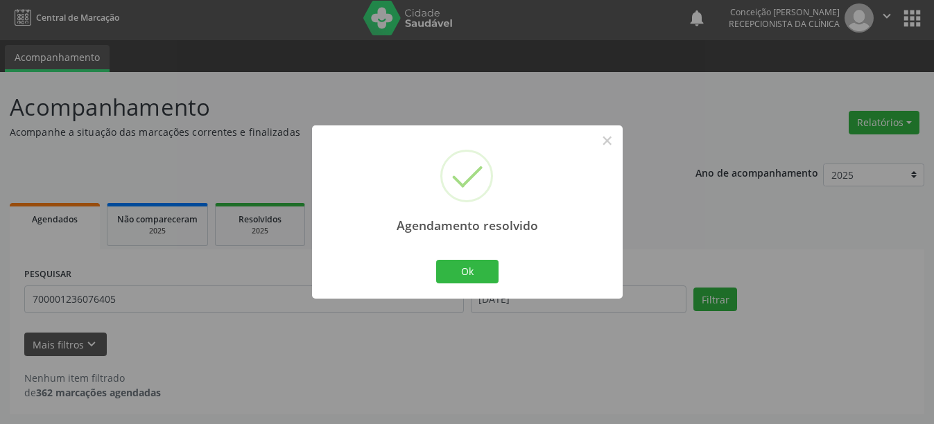
scroll to position [4, 0]
click at [481, 275] on button "Ok" at bounding box center [467, 272] width 62 height 24
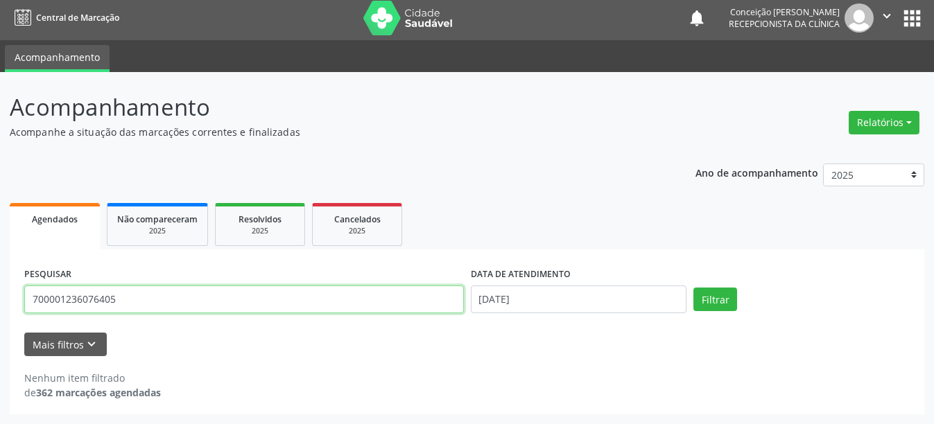
click at [151, 309] on input "700001236076405" at bounding box center [244, 300] width 440 height 28
type input "7"
type input "705001624197154"
click at [693, 288] on button "Filtrar" at bounding box center [715, 300] width 44 height 24
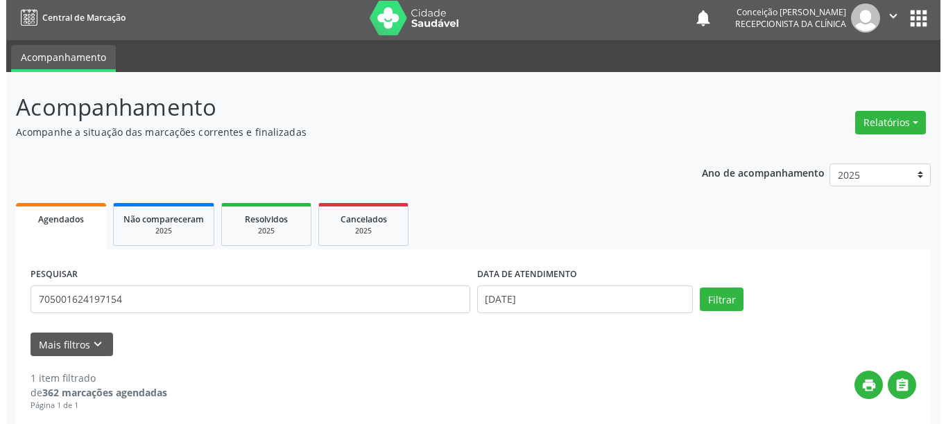
scroll to position [203, 0]
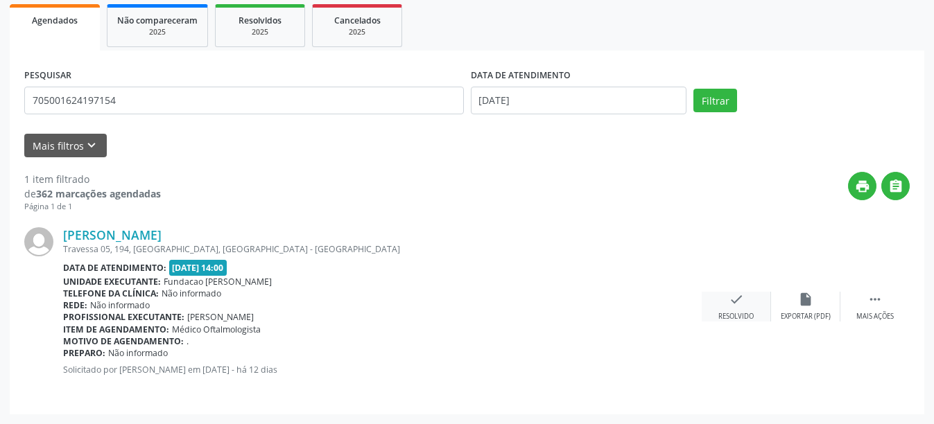
click at [731, 304] on icon "check" at bounding box center [736, 299] width 15 height 15
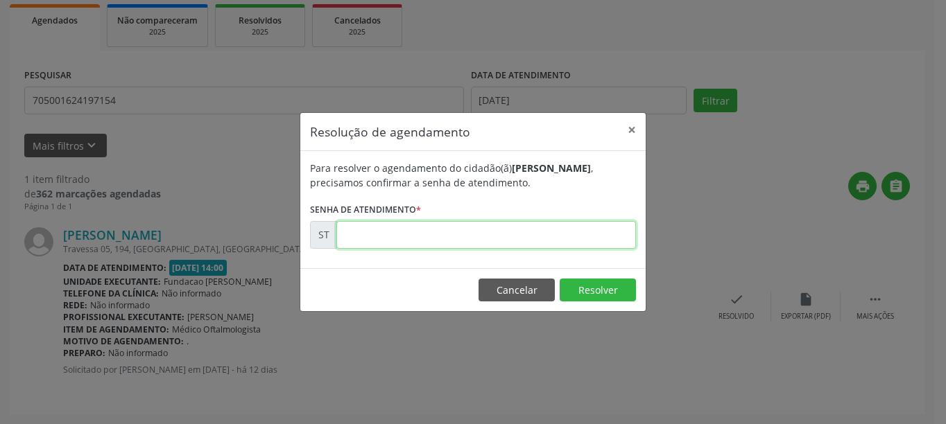
click at [435, 236] on input "text" at bounding box center [485, 235] width 299 height 28
type input "00017345"
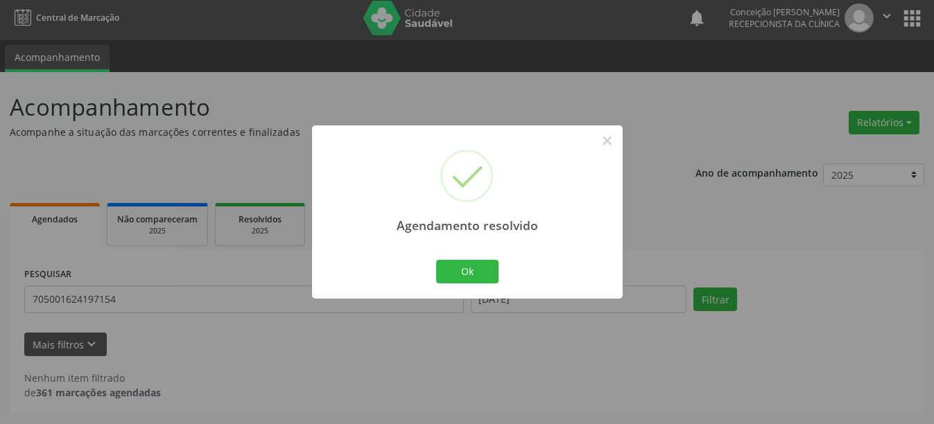
scroll to position [4, 0]
click at [462, 265] on button "Ok" at bounding box center [467, 272] width 62 height 24
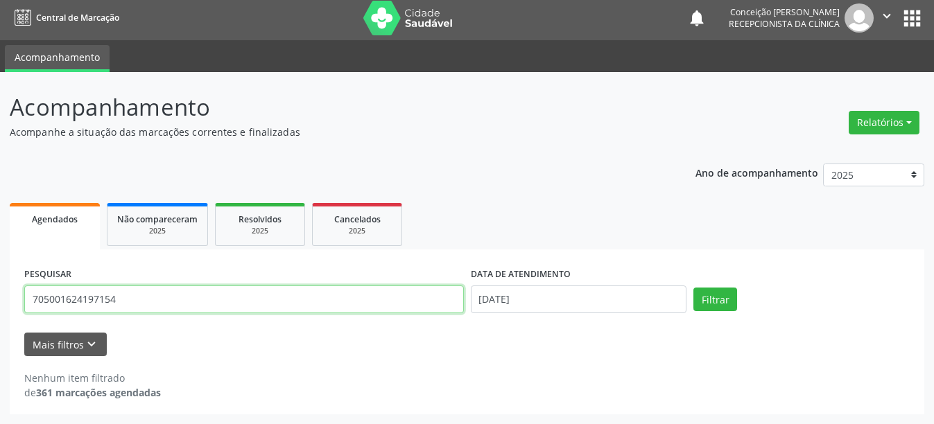
click at [144, 294] on input "705001624197154" at bounding box center [244, 300] width 440 height 28
type input "7"
type input "700404469870545"
click at [693, 288] on button "Filtrar" at bounding box center [715, 300] width 44 height 24
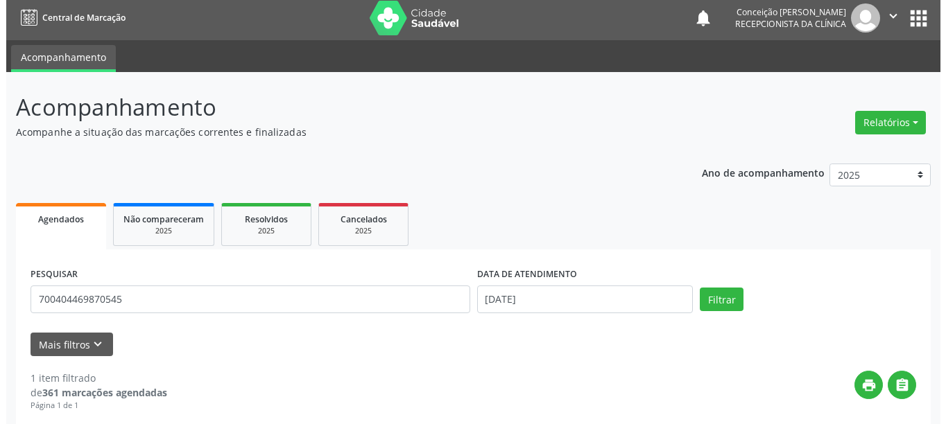
scroll to position [203, 0]
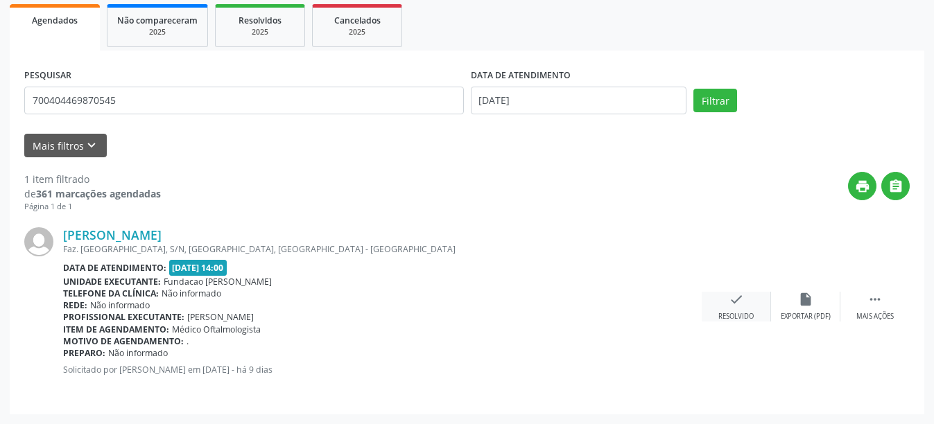
click at [747, 309] on div "check Resolvido" at bounding box center [736, 307] width 69 height 30
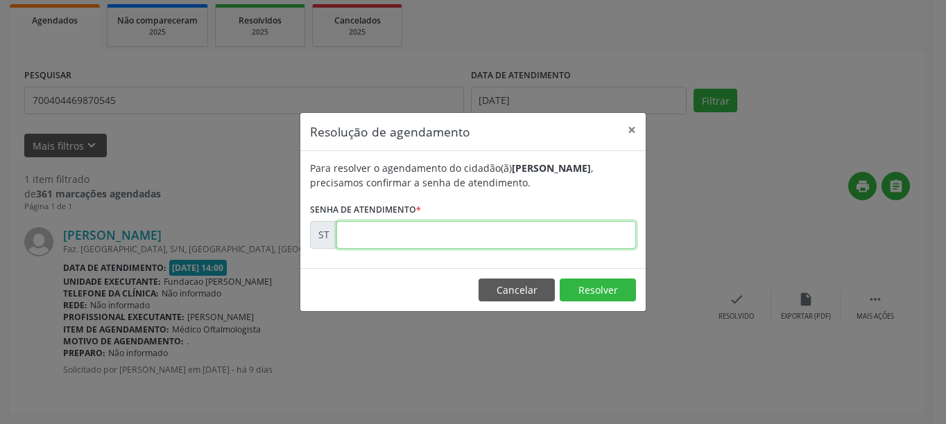
click at [345, 236] on input "text" at bounding box center [485, 235] width 299 height 28
type input "00017489"
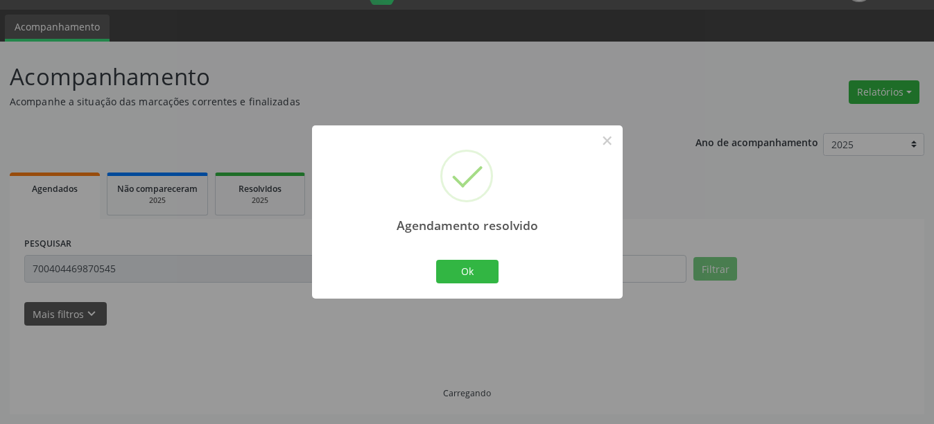
scroll to position [4, 0]
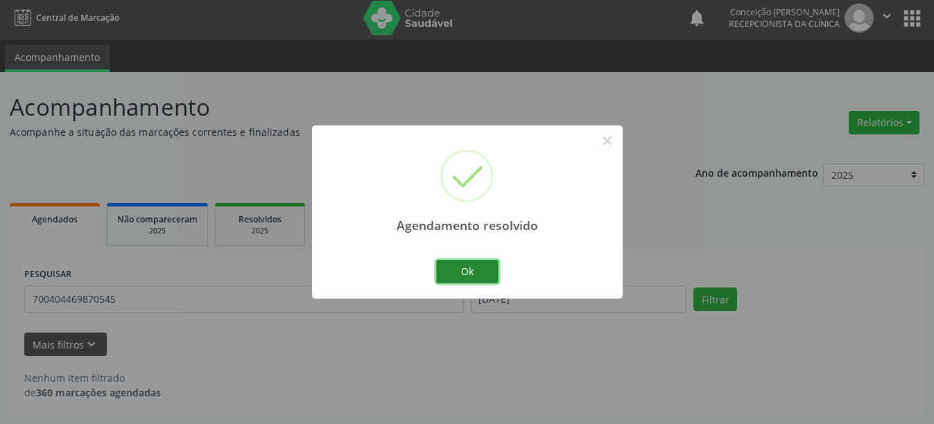
click at [463, 272] on button "Ok" at bounding box center [467, 272] width 62 height 24
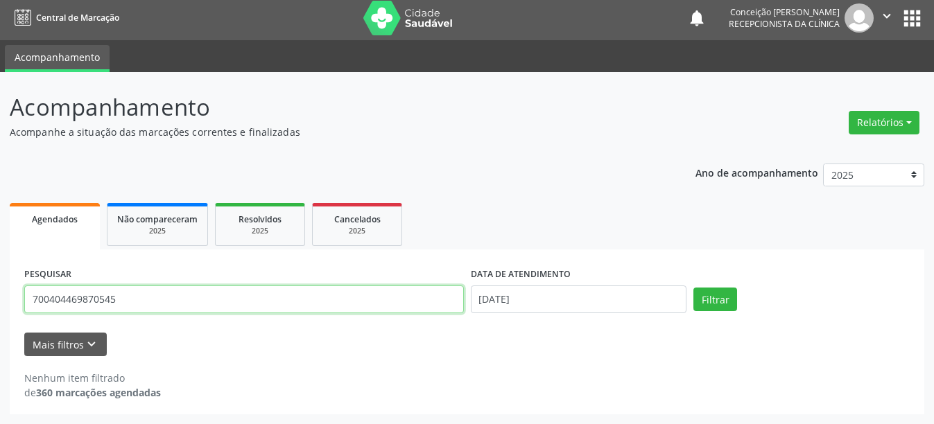
click at [153, 302] on input "700404469870545" at bounding box center [244, 300] width 440 height 28
type input "7"
type input "704305535604490"
click at [693, 288] on button "Filtrar" at bounding box center [715, 300] width 44 height 24
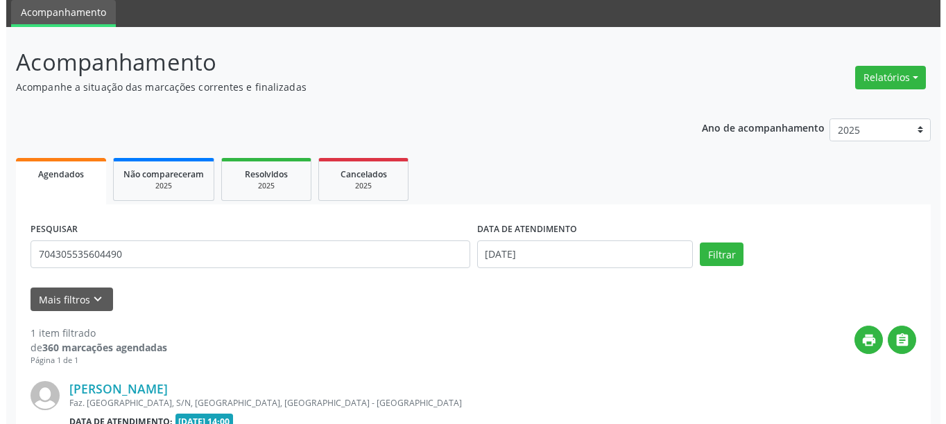
scroll to position [203, 0]
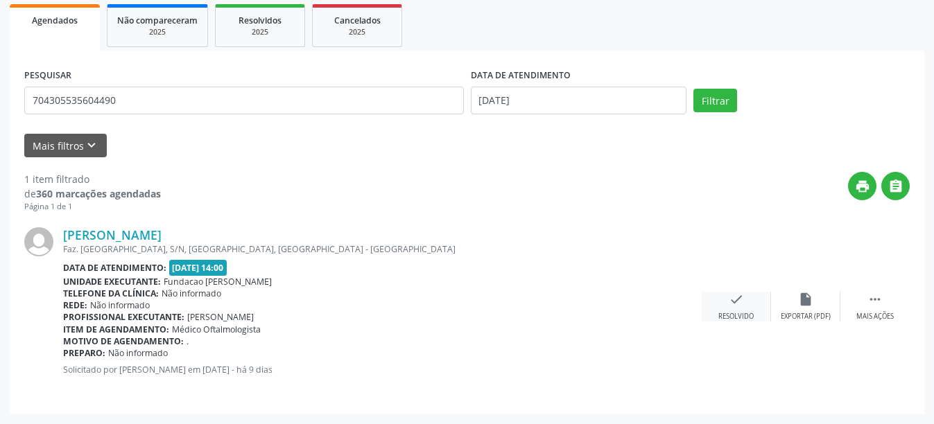
click at [729, 299] on icon "check" at bounding box center [736, 299] width 15 height 15
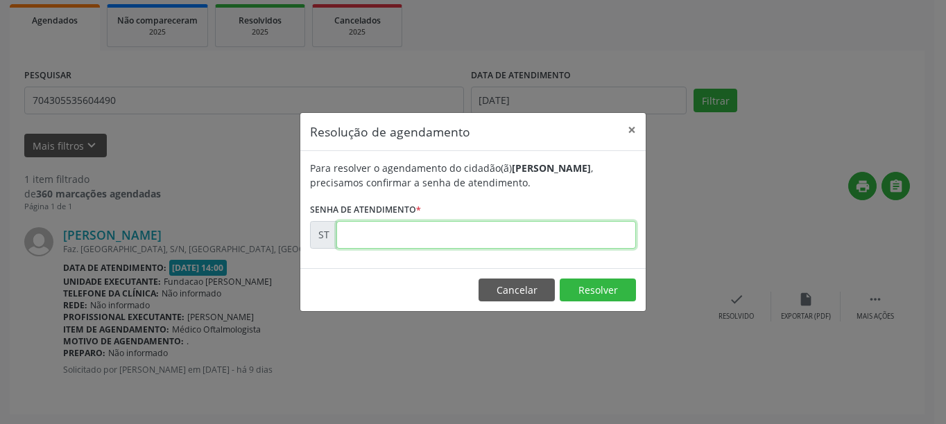
click at [420, 237] on input "text" at bounding box center [485, 235] width 299 height 28
type input "00017487"
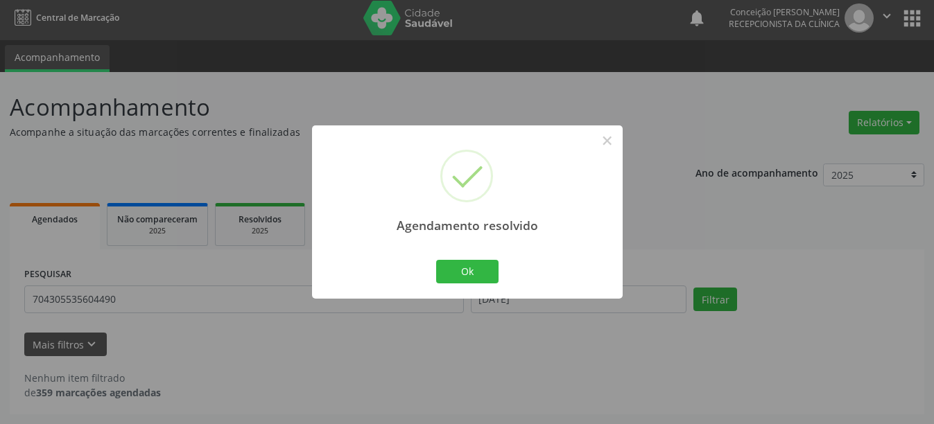
scroll to position [4, 0]
click at [477, 268] on button "Ok" at bounding box center [467, 272] width 62 height 24
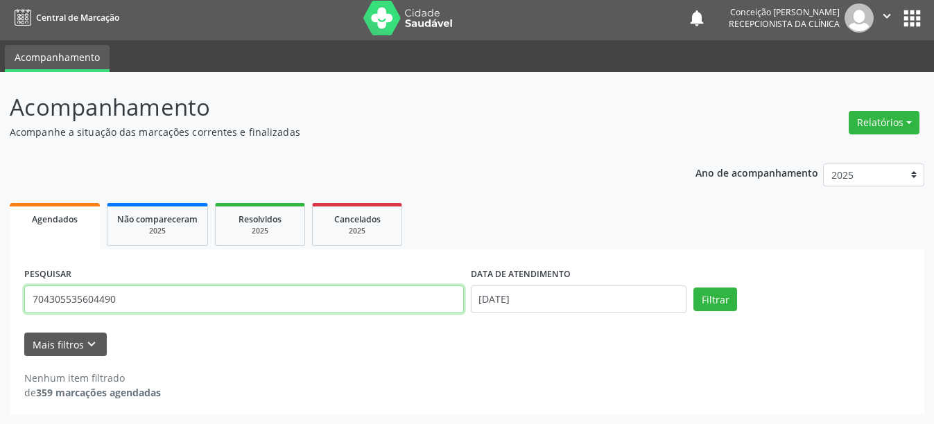
click at [130, 302] on input "704305535604490" at bounding box center [244, 300] width 440 height 28
type input "7"
type input "700509509687758"
click at [693, 288] on button "Filtrar" at bounding box center [715, 300] width 44 height 24
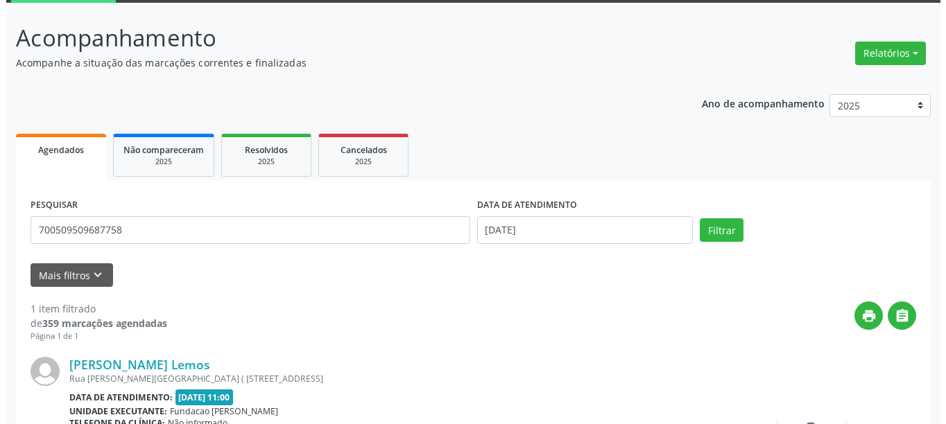
scroll to position [203, 0]
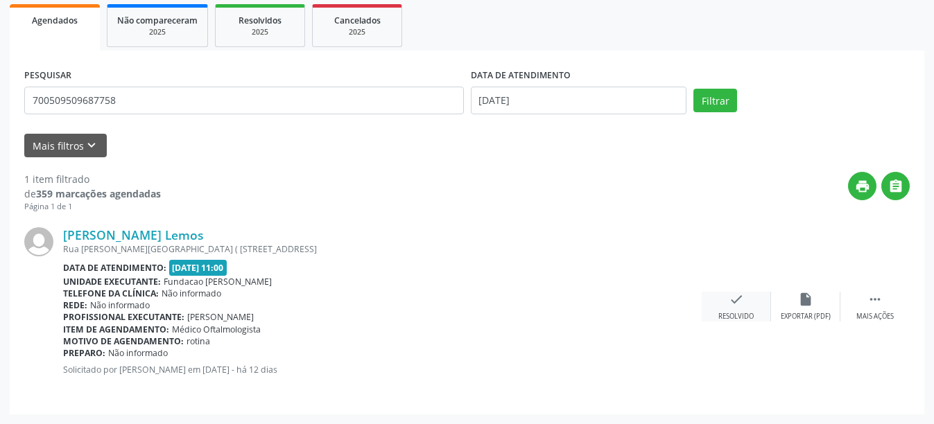
click at [741, 307] on div "check Resolvido" at bounding box center [736, 307] width 69 height 30
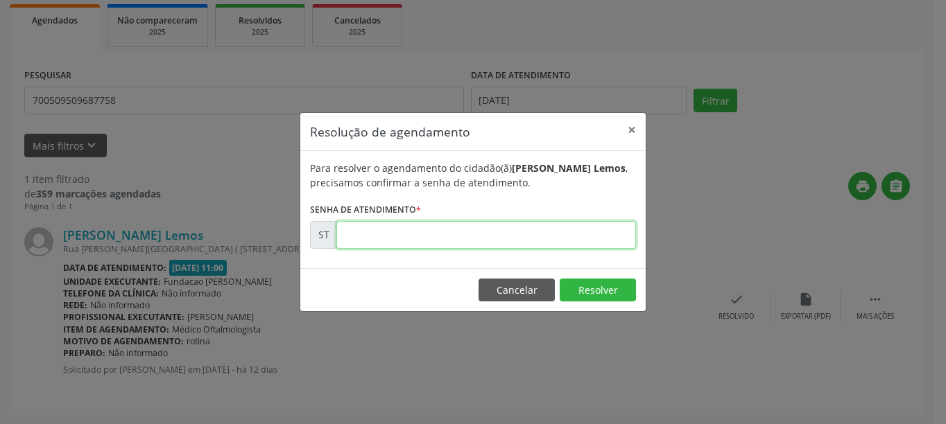
click at [404, 241] on input "text" at bounding box center [485, 235] width 299 height 28
type input "00017211"
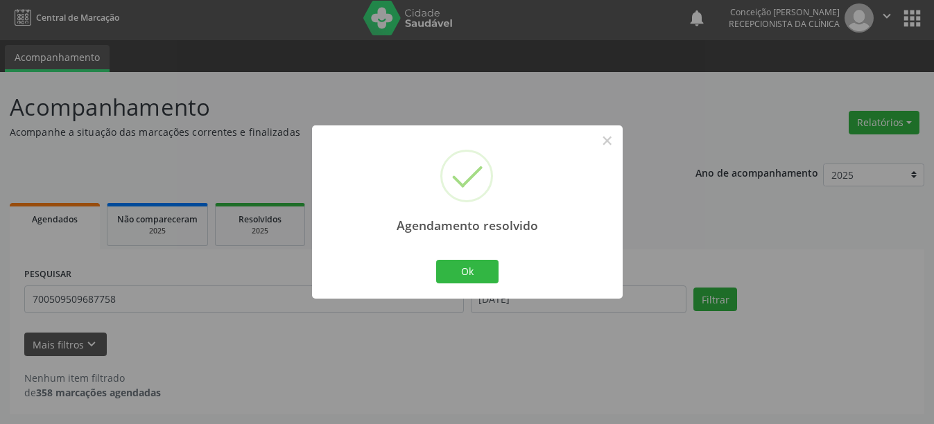
scroll to position [4, 0]
click at [473, 274] on button "Ok" at bounding box center [467, 272] width 62 height 24
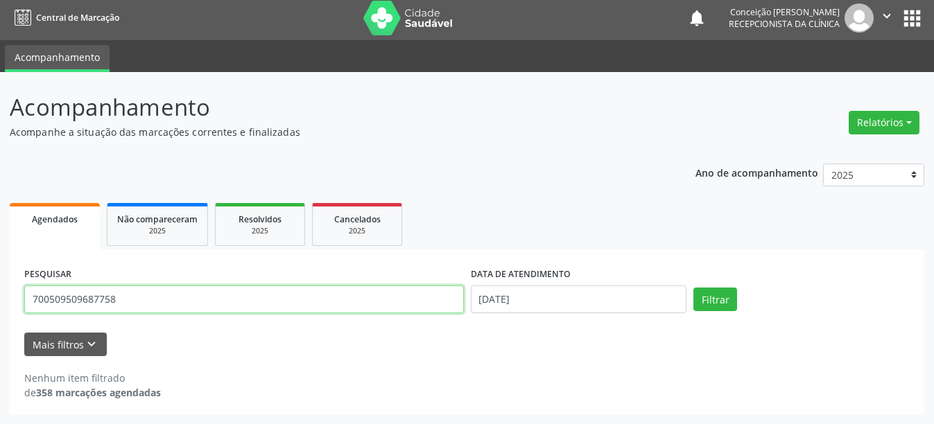
click at [124, 305] on input "700509509687758" at bounding box center [244, 300] width 440 height 28
type input "7"
type input "706808259577220"
click at [693, 288] on button "Filtrar" at bounding box center [715, 300] width 44 height 24
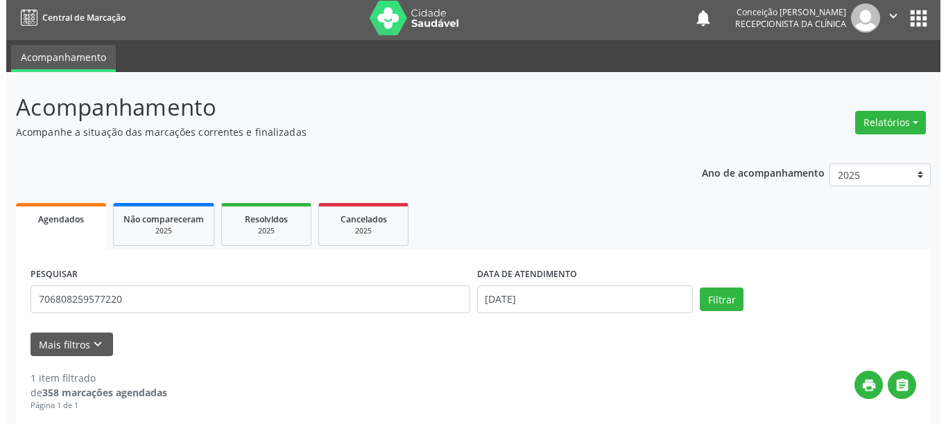
scroll to position [188, 0]
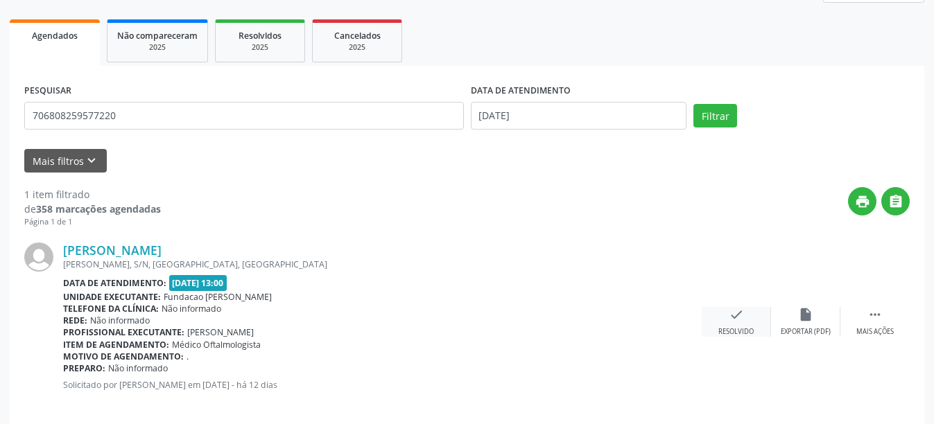
click at [725, 324] on div "check Resolvido" at bounding box center [736, 322] width 69 height 30
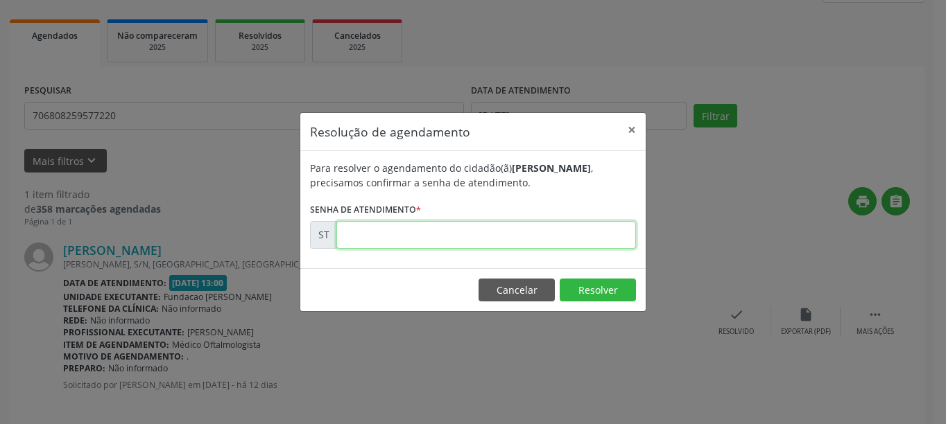
click at [541, 227] on input "text" at bounding box center [485, 235] width 299 height 28
type input "00017321"
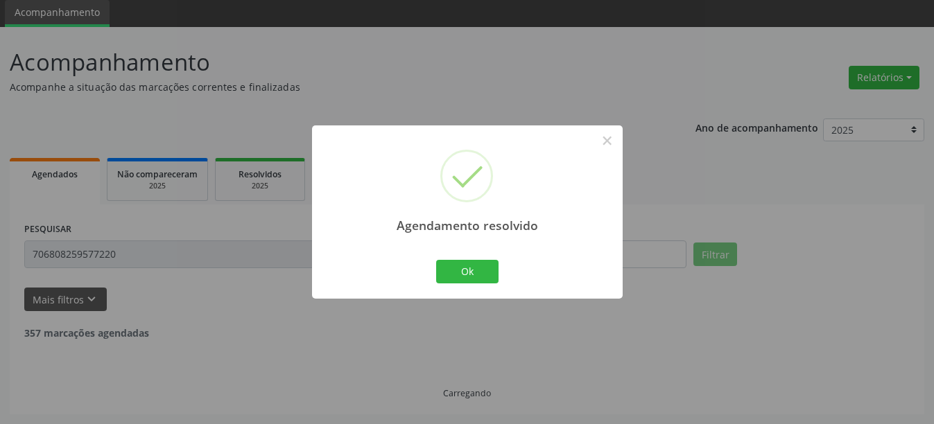
scroll to position [4, 0]
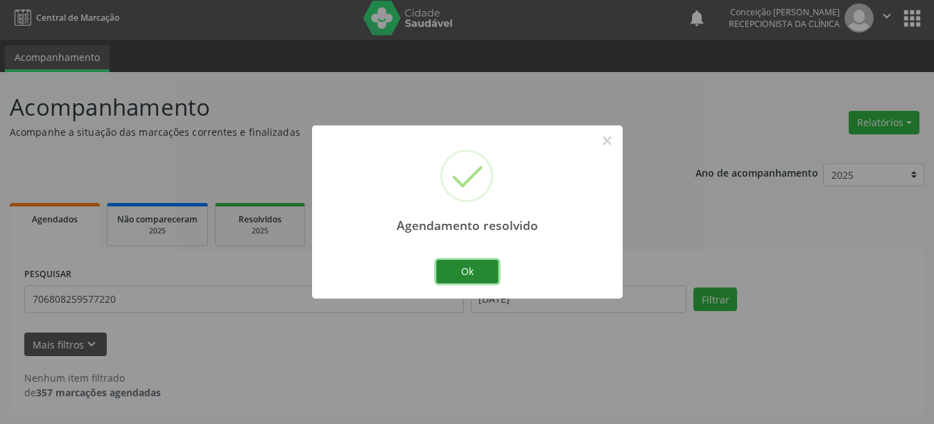
click at [485, 268] on button "Ok" at bounding box center [467, 272] width 62 height 24
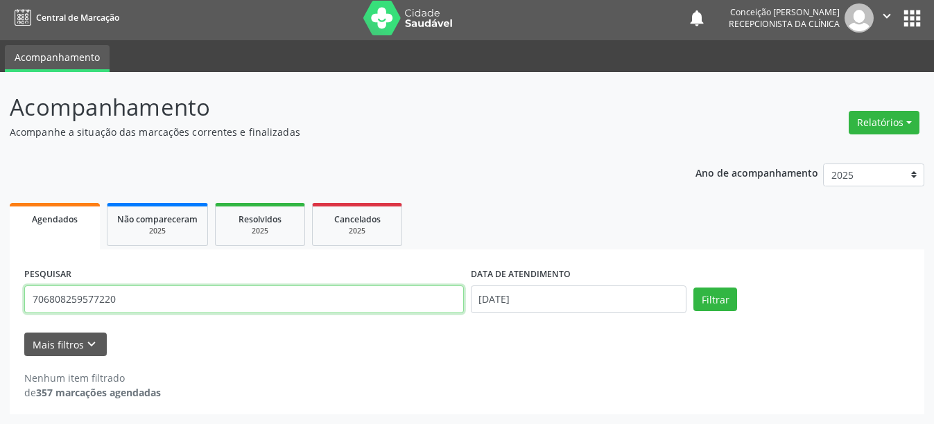
click at [132, 302] on input "706808259577220" at bounding box center [244, 300] width 440 height 28
type input "7"
type input "898000372894827"
click at [693, 288] on button "Filtrar" at bounding box center [715, 300] width 44 height 24
drag, startPoint x: 165, startPoint y: 311, endPoint x: 0, endPoint y: 300, distance: 165.3
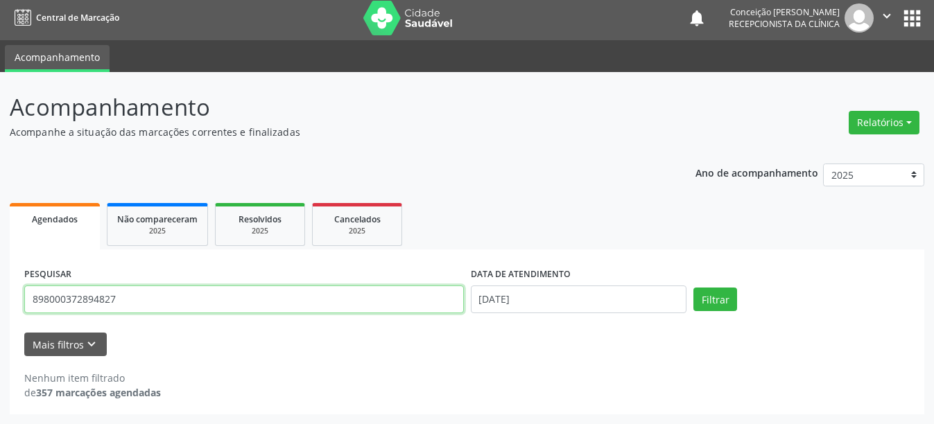
click at [0, 300] on div "Acompanhamento Acompanhe a situação das marcações correntes e finalizadas Relat…" at bounding box center [467, 248] width 934 height 352
type input "898000372894927"
click at [693, 288] on button "Filtrar" at bounding box center [715, 300] width 44 height 24
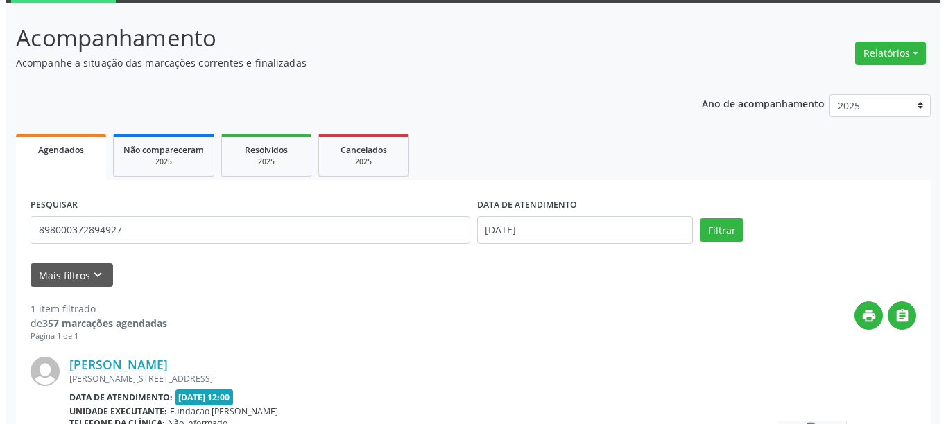
scroll to position [203, 0]
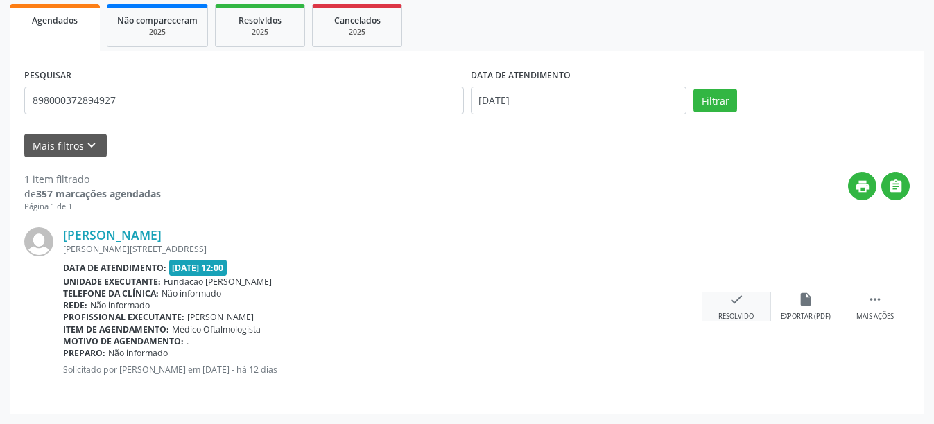
click at [747, 304] on div "check Resolvido" at bounding box center [736, 307] width 69 height 30
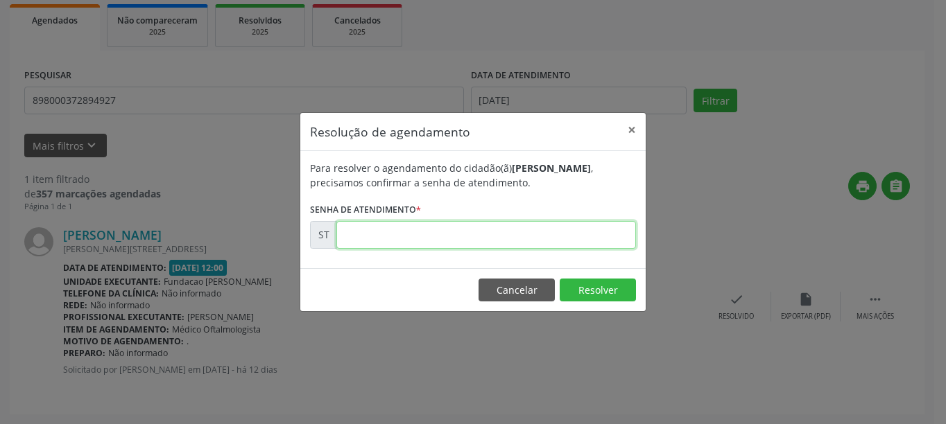
click at [518, 248] on input "text" at bounding box center [485, 235] width 299 height 28
type input "00017308"
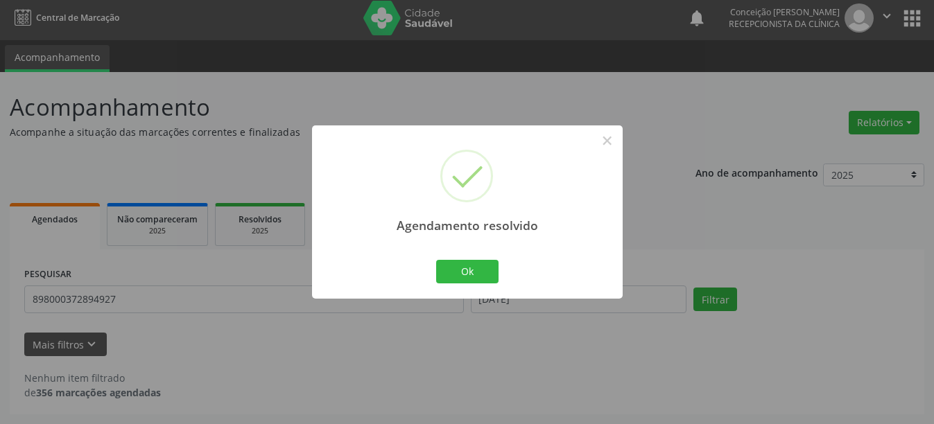
scroll to position [4, 0]
click at [449, 278] on button "Ok" at bounding box center [467, 272] width 62 height 24
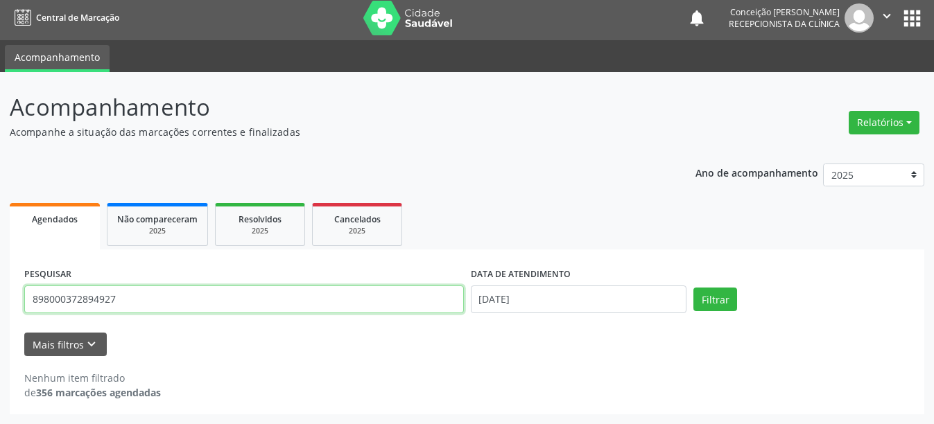
drag, startPoint x: 123, startPoint y: 302, endPoint x: 0, endPoint y: 309, distance: 122.9
click at [0, 309] on div "Acompanhamento Acompanhe a situação das marcações correntes e finalizadas Relat…" at bounding box center [467, 248] width 934 height 352
click at [693, 288] on button "Filtrar" at bounding box center [715, 300] width 44 height 24
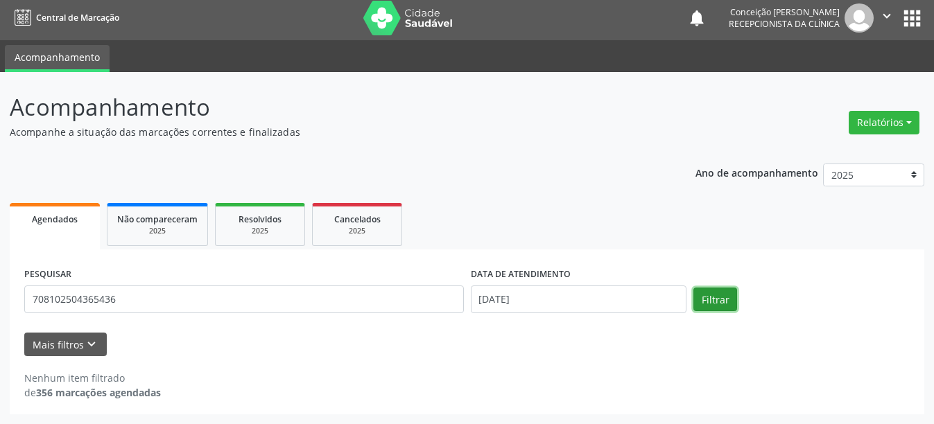
click at [717, 292] on button "Filtrar" at bounding box center [715, 300] width 44 height 24
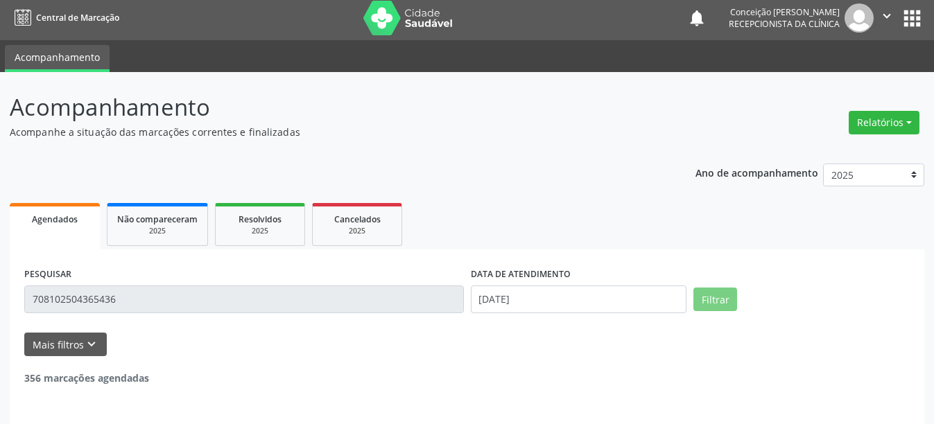
drag, startPoint x: 155, startPoint y: 302, endPoint x: 0, endPoint y: 297, distance: 154.7
click at [0, 297] on div "Acompanhamento Acompanhe a situação das marcações correntes e finalizadas Relat…" at bounding box center [467, 270] width 934 height 397
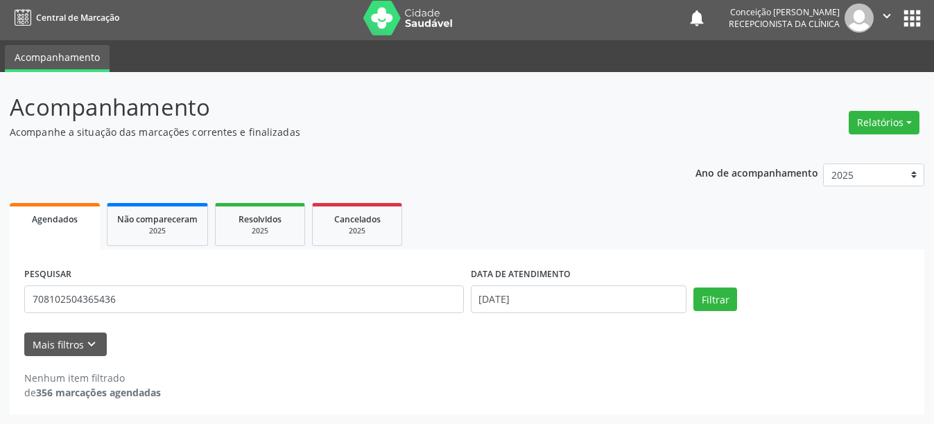
click at [706, 287] on div "PESQUISAR 708102504365436 DATA DE ATENDIMENTO [DATE] Filtrar" at bounding box center [467, 293] width 892 height 59
click at [713, 297] on button "Filtrar" at bounding box center [715, 300] width 44 height 24
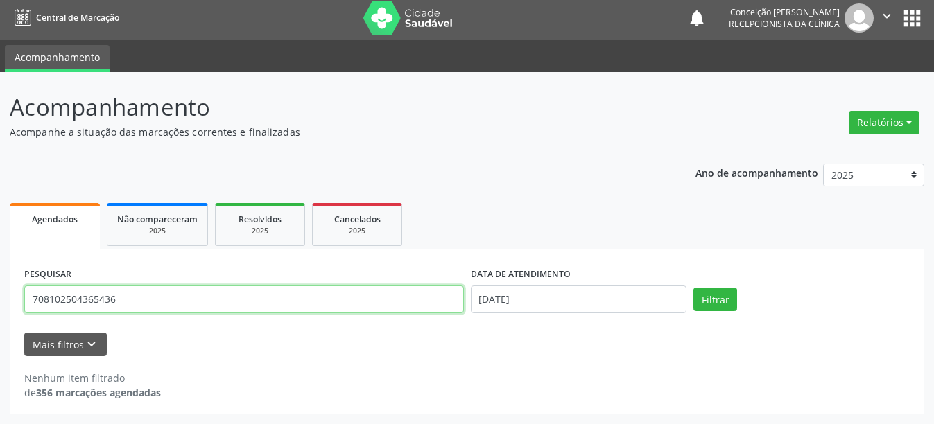
click at [121, 307] on input "708102504365436" at bounding box center [244, 300] width 440 height 28
type input "7"
click at [693, 288] on button "Filtrar" at bounding box center [715, 300] width 44 height 24
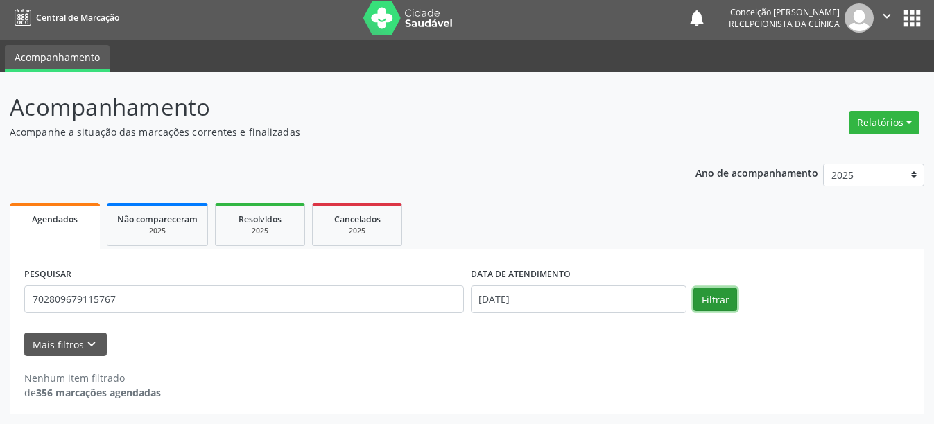
click at [715, 303] on button "Filtrar" at bounding box center [715, 300] width 44 height 24
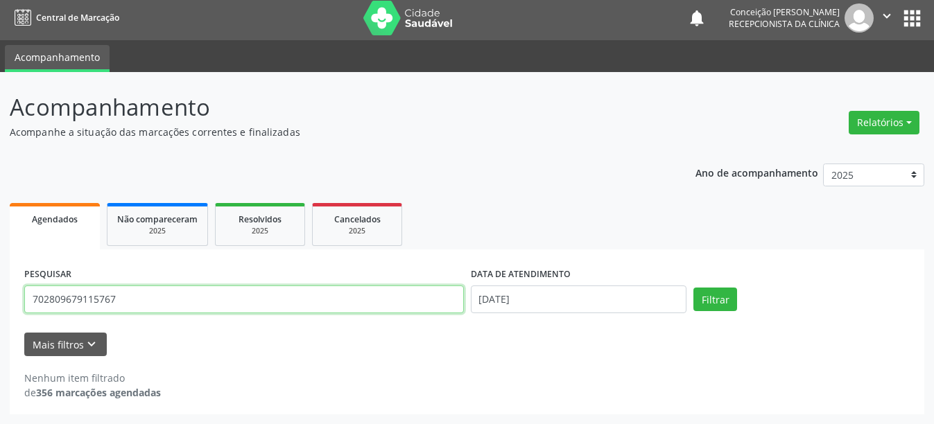
click at [216, 306] on input "702809679115767" at bounding box center [244, 300] width 440 height 28
type input "7"
type input "708102504365437"
click at [693, 288] on button "Filtrar" at bounding box center [715, 300] width 44 height 24
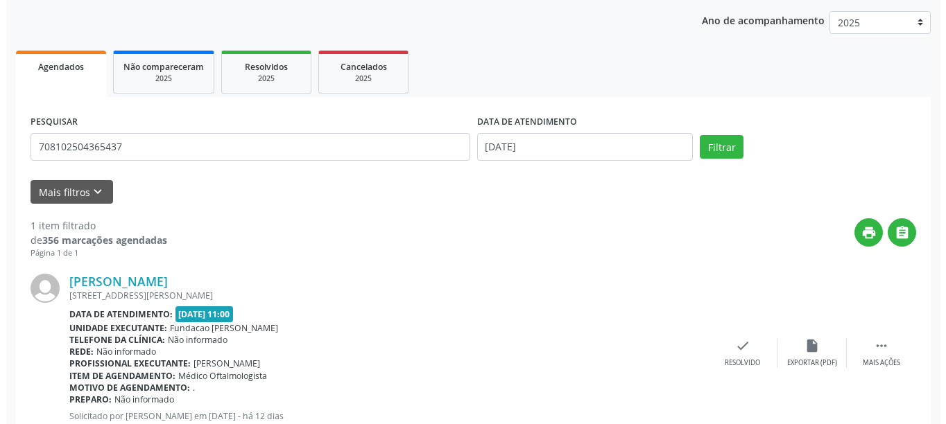
scroll to position [203, 0]
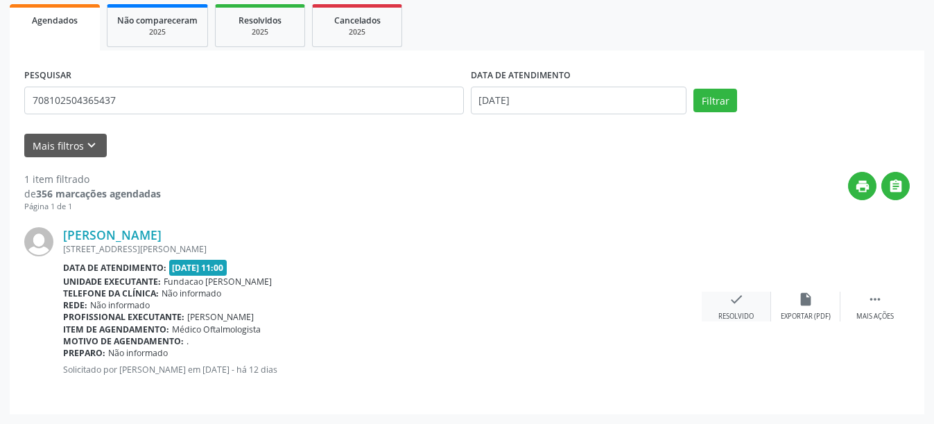
click at [736, 309] on div "check Resolvido" at bounding box center [736, 307] width 69 height 30
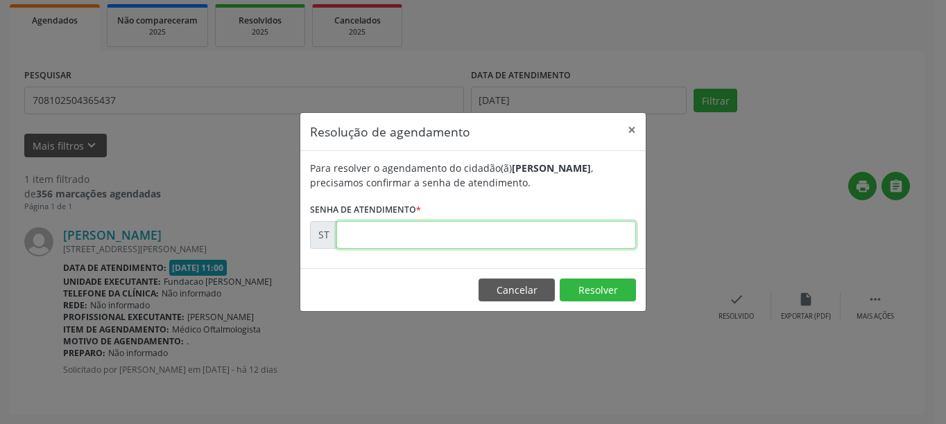
click at [439, 228] on input "text" at bounding box center [485, 235] width 299 height 28
type input "00017246"
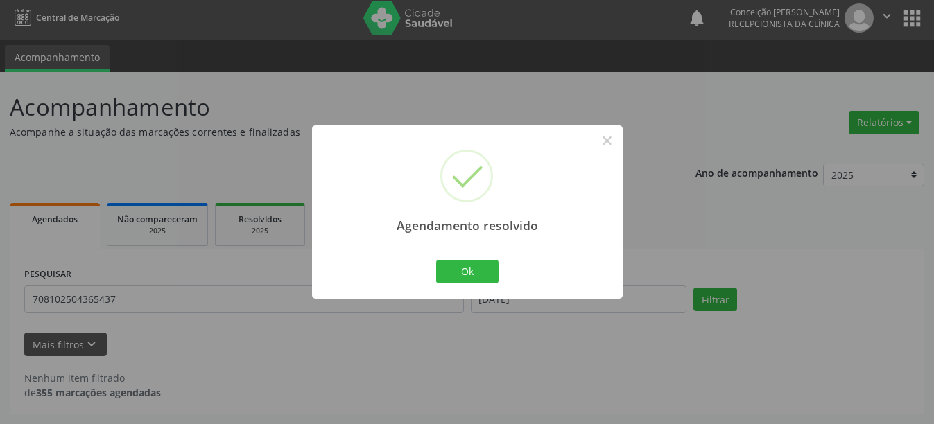
scroll to position [4, 0]
click at [467, 278] on button "Ok" at bounding box center [467, 272] width 62 height 24
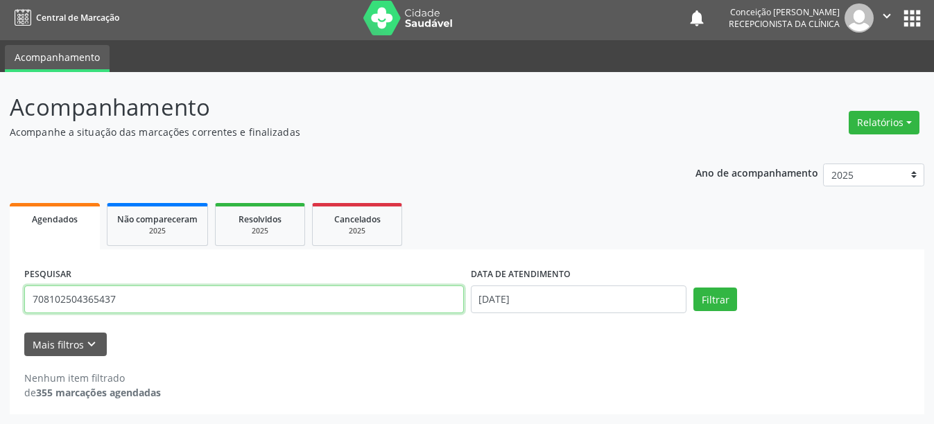
click at [177, 306] on input "708102504365437" at bounding box center [244, 300] width 440 height 28
type input "7"
type input "702809679115767"
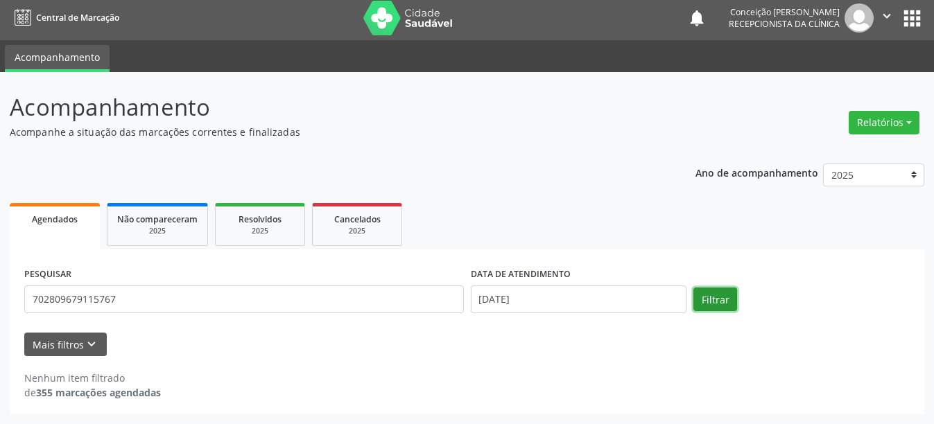
click at [705, 304] on button "Filtrar" at bounding box center [715, 300] width 44 height 24
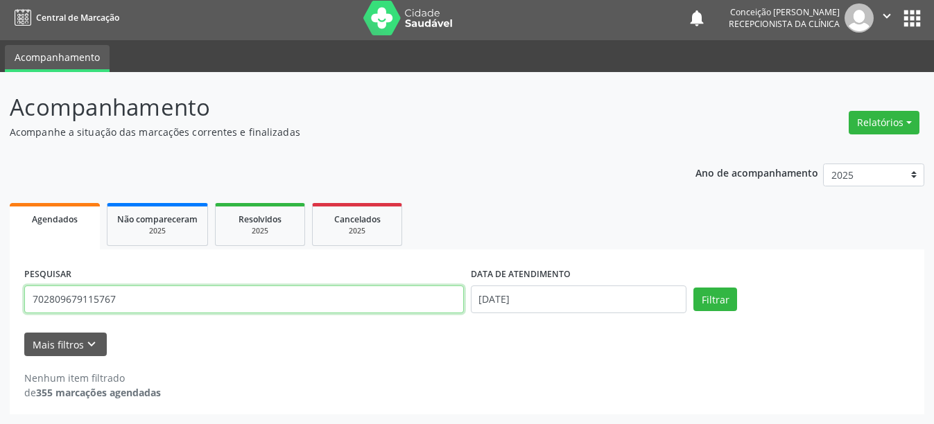
click at [157, 298] on input "702809679115767" at bounding box center [244, 300] width 440 height 28
click at [693, 288] on button "Filtrar" at bounding box center [715, 300] width 44 height 24
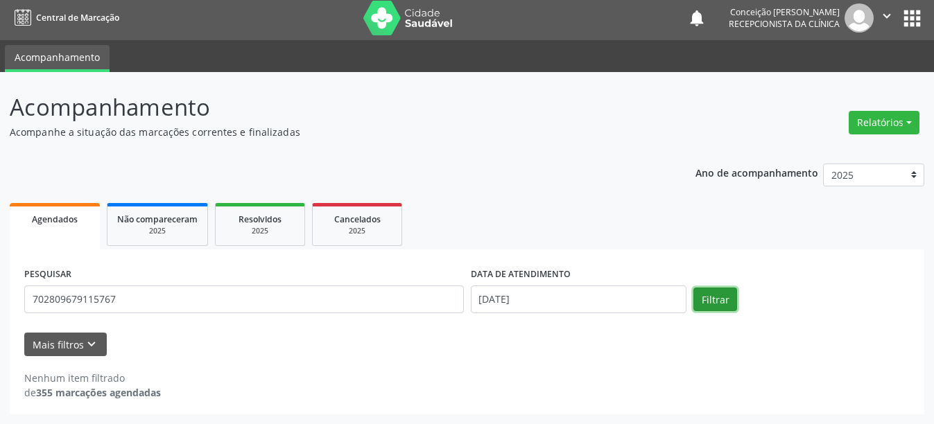
click at [717, 308] on button "Filtrar" at bounding box center [715, 300] width 44 height 24
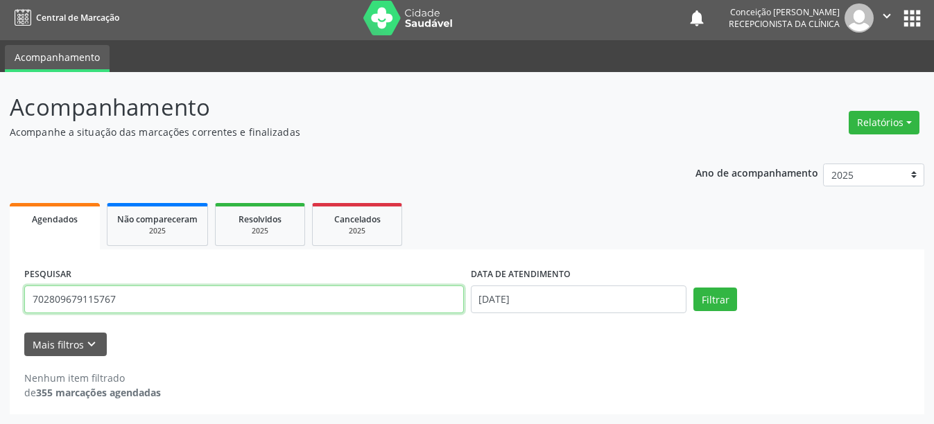
drag, startPoint x: 125, startPoint y: 302, endPoint x: 0, endPoint y: 298, distance: 125.5
click at [0, 298] on div "Acompanhamento Acompanhe a situação das marcações correntes e finalizadas Relat…" at bounding box center [467, 248] width 934 height 352
type input "702809679115767"
click at [693, 288] on button "Filtrar" at bounding box center [715, 300] width 44 height 24
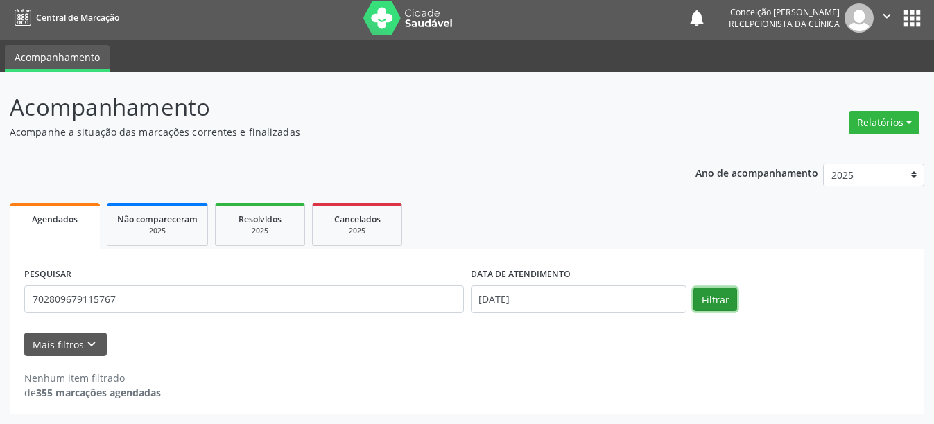
click at [723, 306] on button "Filtrar" at bounding box center [715, 300] width 44 height 24
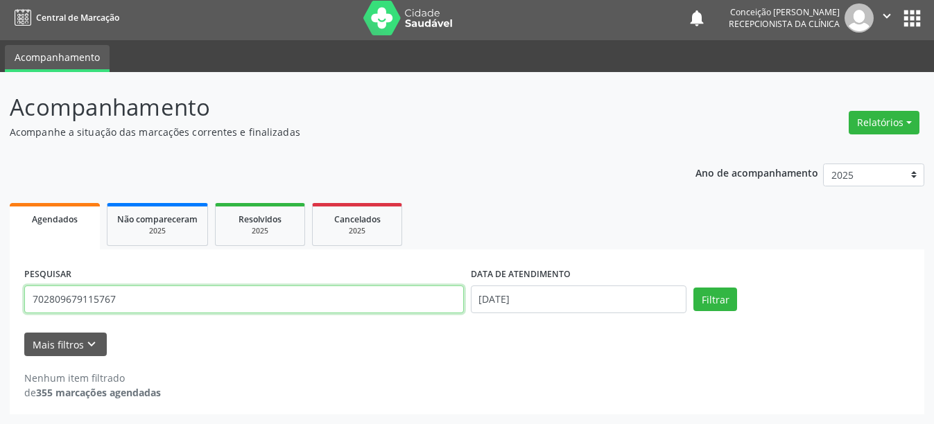
drag, startPoint x: 144, startPoint y: 299, endPoint x: 0, endPoint y: 296, distance: 143.5
click at [0, 296] on div "Acompanhamento Acompanhe a situação das marcações correntes e finalizadas Relat…" at bounding box center [467, 248] width 934 height 352
type input "80144049297"
click at [693, 288] on button "Filtrar" at bounding box center [715, 300] width 44 height 24
drag, startPoint x: 146, startPoint y: 297, endPoint x: 0, endPoint y: 311, distance: 146.3
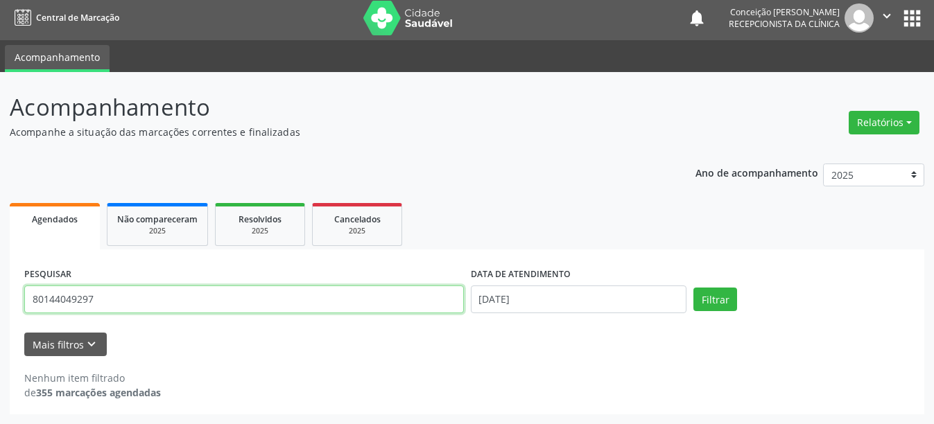
click at [0, 311] on div "Acompanhamento Acompanhe a situação das marcações correntes e finalizadas Relat…" at bounding box center [467, 248] width 934 height 352
type input "801440484049297"
click at [693, 288] on button "Filtrar" at bounding box center [715, 300] width 44 height 24
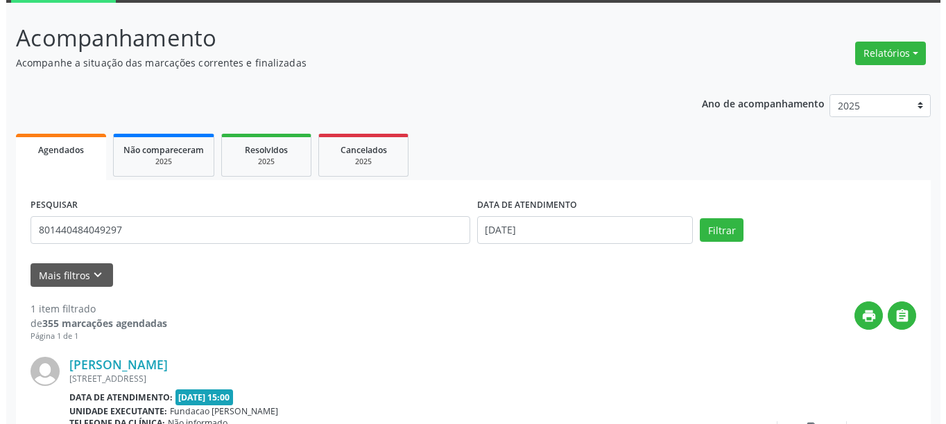
scroll to position [203, 0]
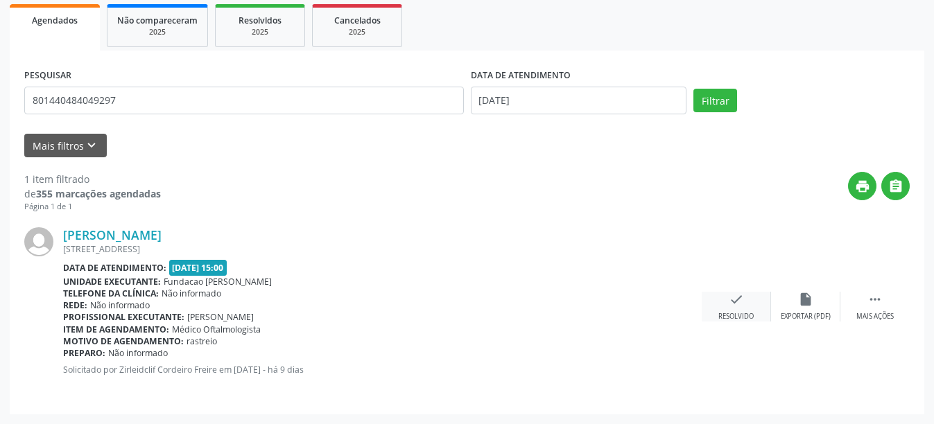
click at [733, 303] on icon "check" at bounding box center [736, 299] width 15 height 15
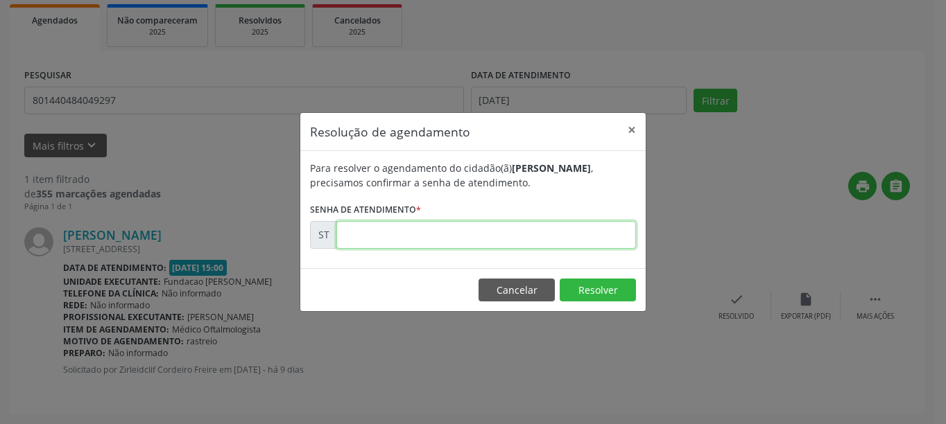
click at [387, 241] on input "text" at bounding box center [485, 235] width 299 height 28
type input "00017593"
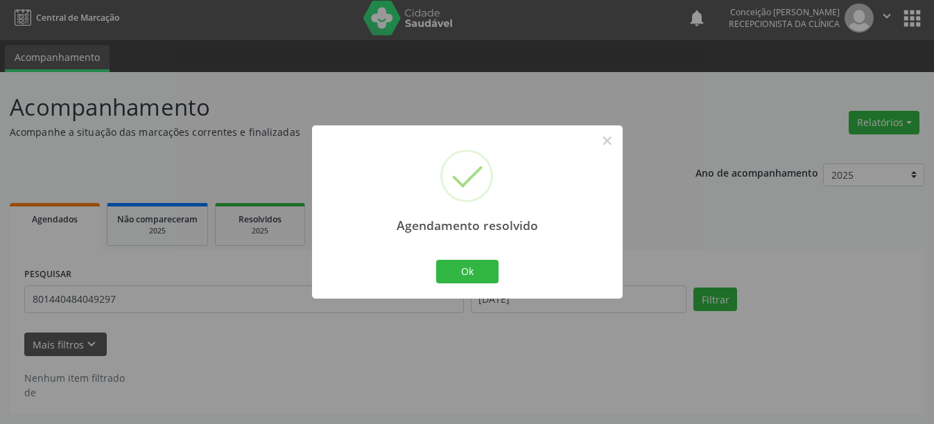
scroll to position [4, 0]
click at [455, 275] on button "Ok" at bounding box center [467, 272] width 62 height 24
